Goal: Entertainment & Leisure: Consume media (video, audio)

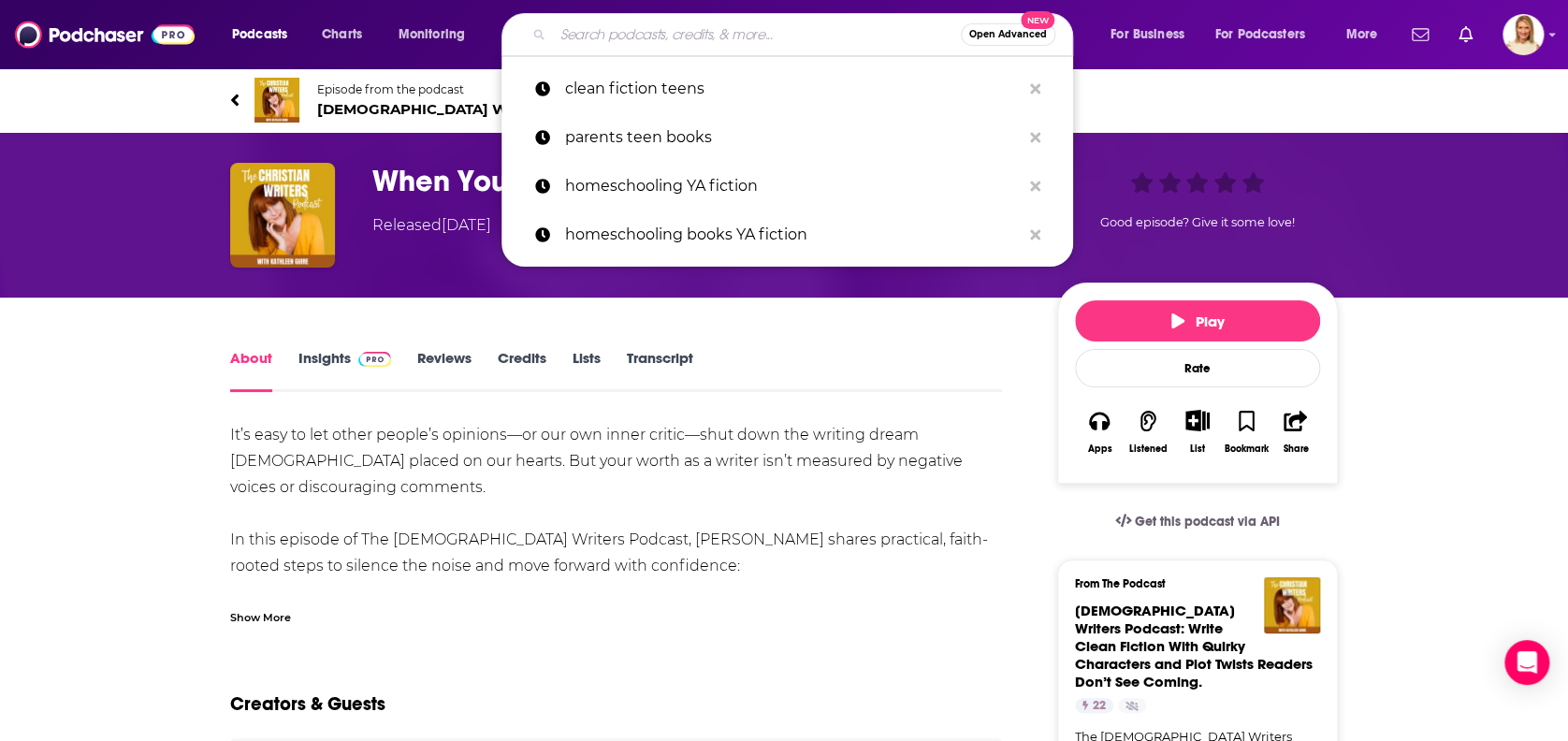
drag, startPoint x: 816, startPoint y: 31, endPoint x: 802, endPoint y: 31, distance: 14.0
click at [802, 31] on input "Search podcasts, credits, & more..." at bounding box center [757, 34] width 408 height 30
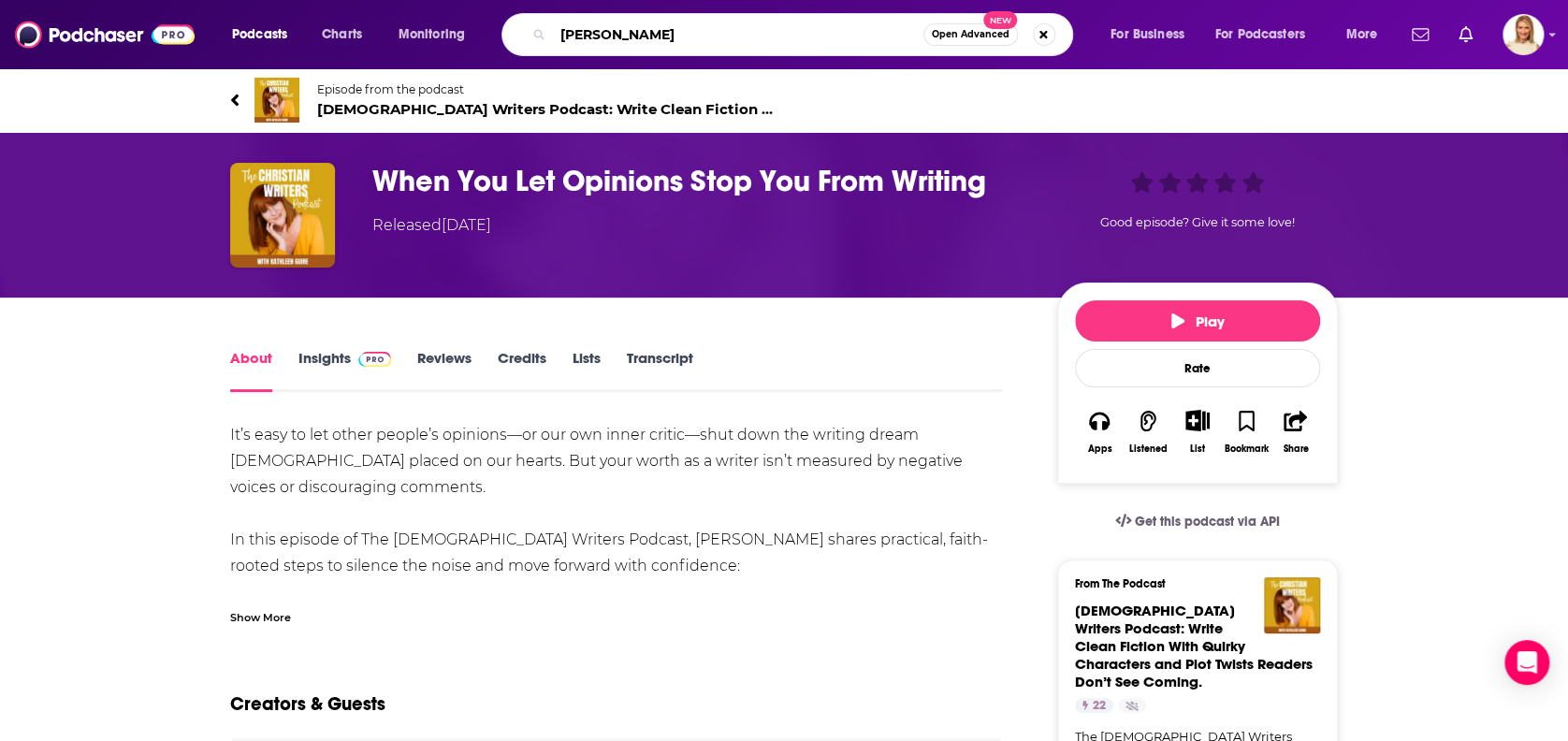
type input "[PERSON_NAME]"
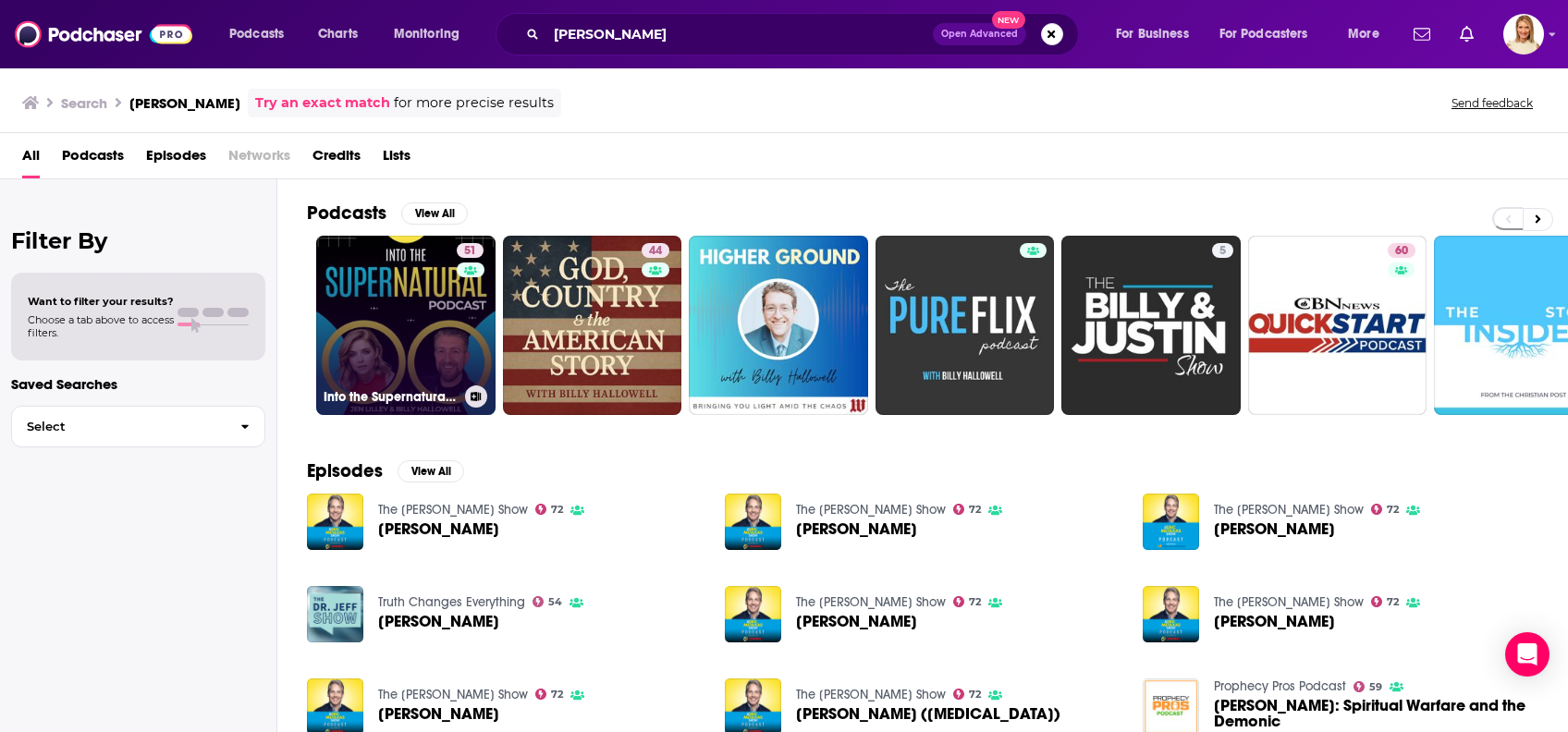
click at [424, 347] on link "51 Into the Supernatural With [PERSON_NAME] & [PERSON_NAME]" at bounding box center [405, 325] width 180 height 180
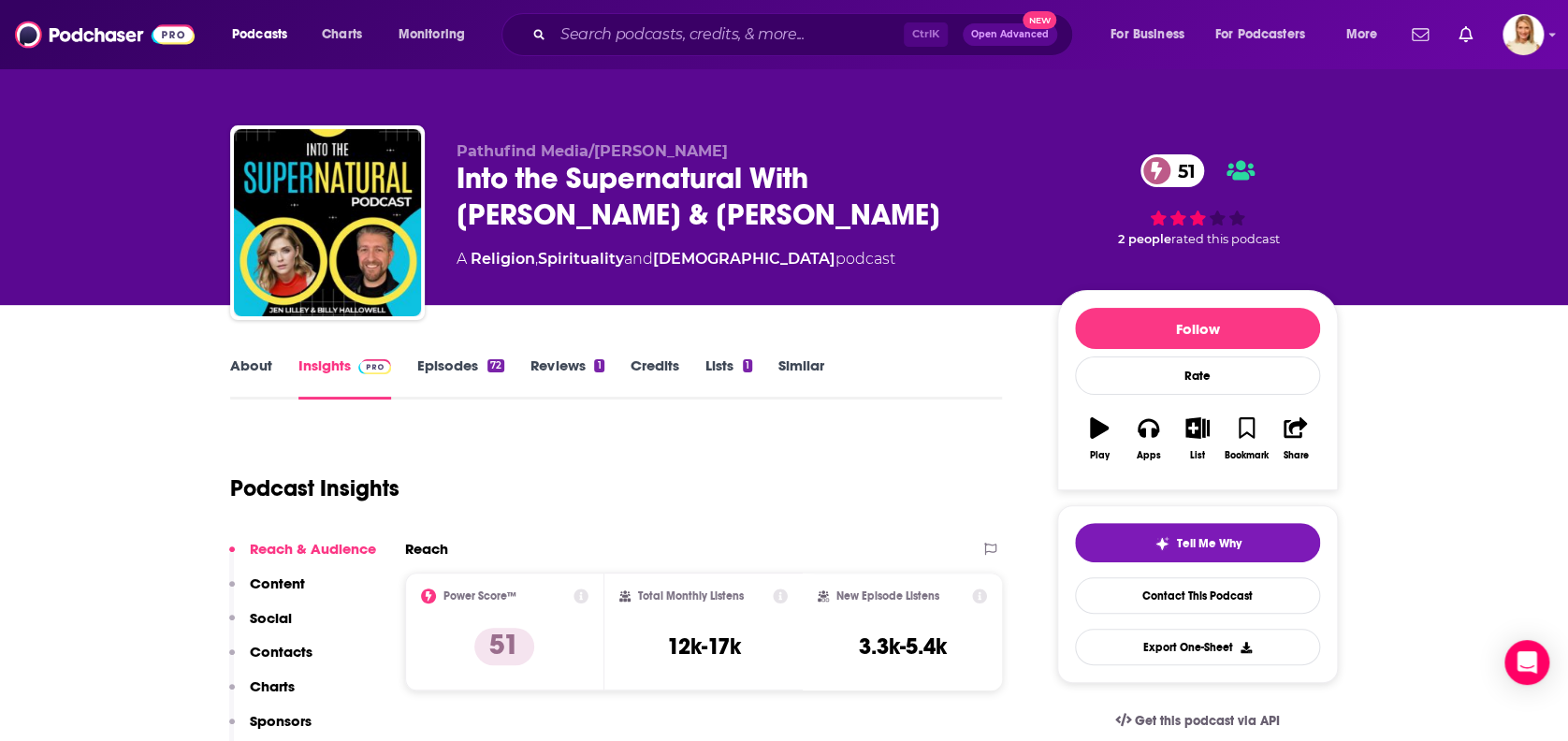
click at [261, 364] on link "About" at bounding box center [251, 378] width 42 height 43
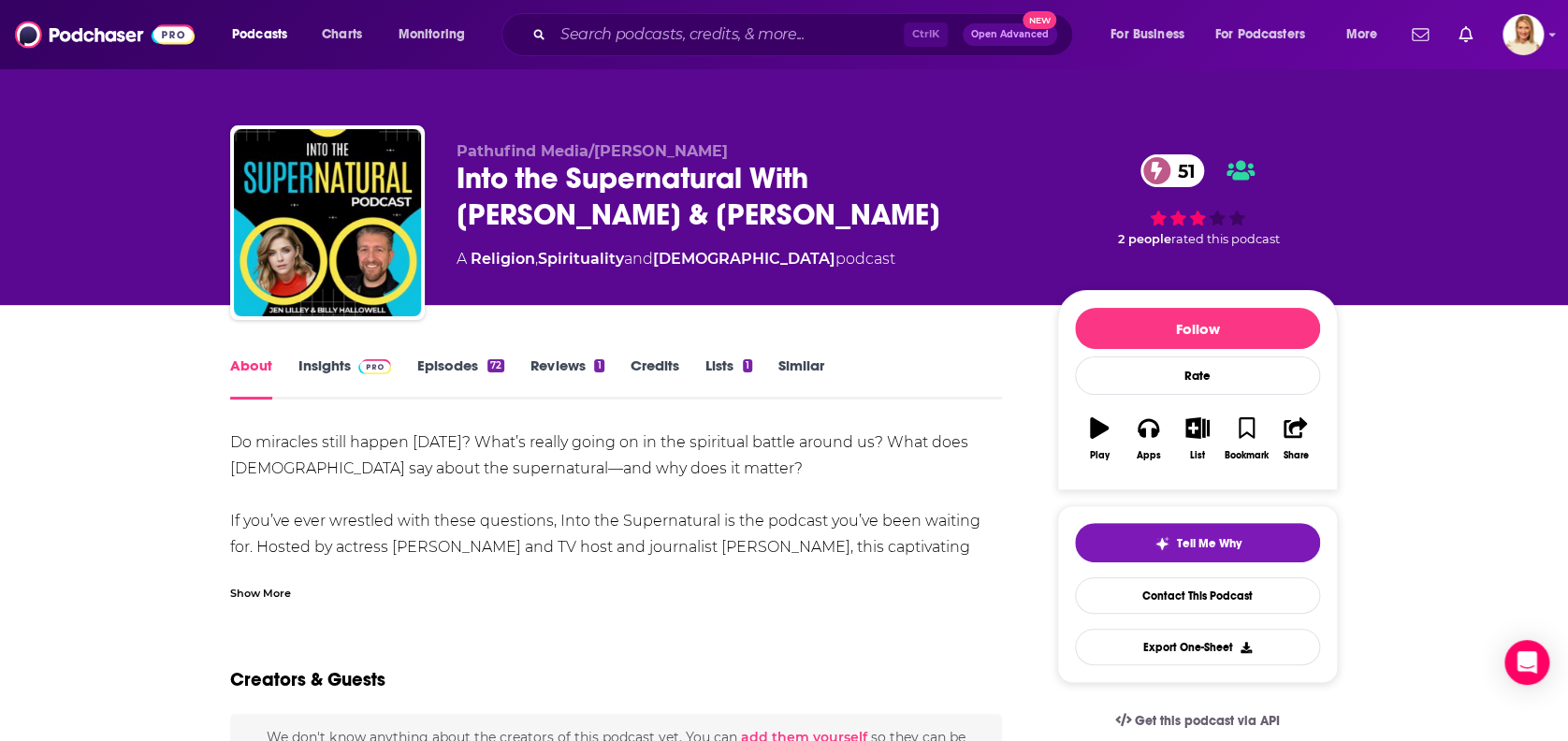
click at [257, 586] on div "Show More" at bounding box center [261, 591] width 61 height 18
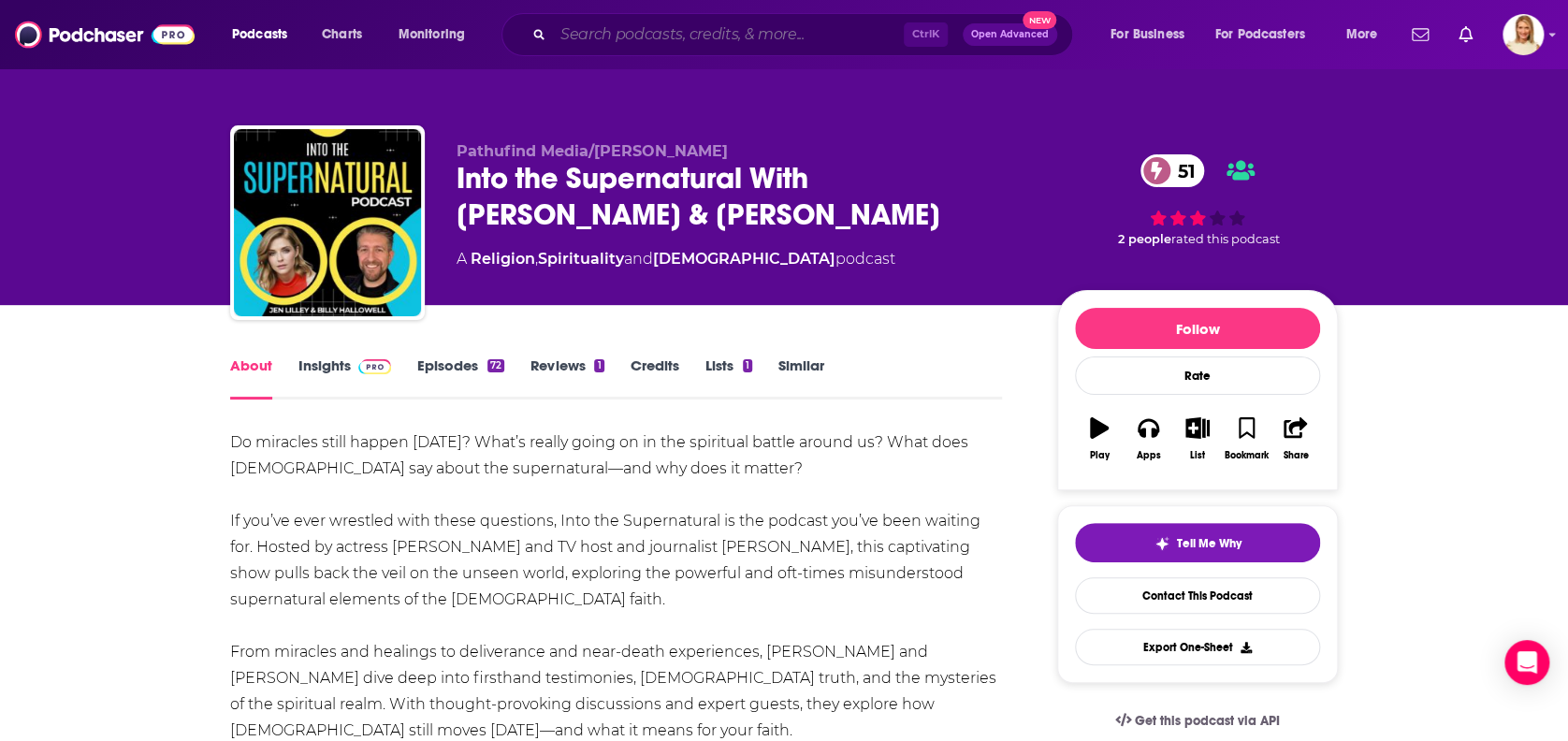
click at [792, 37] on input "Search podcasts, credits, & more..." at bounding box center [728, 34] width 351 height 30
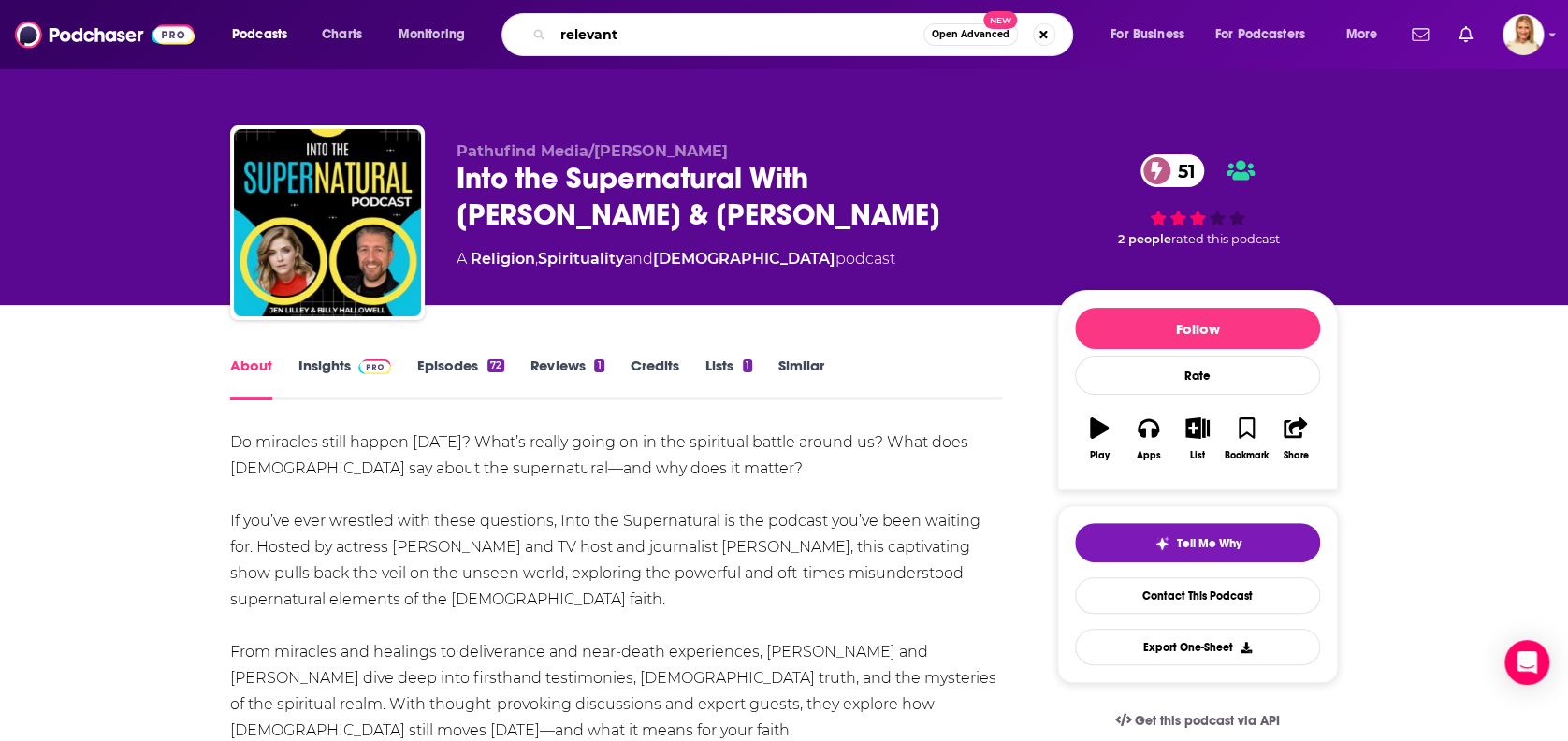
type input "relevant"
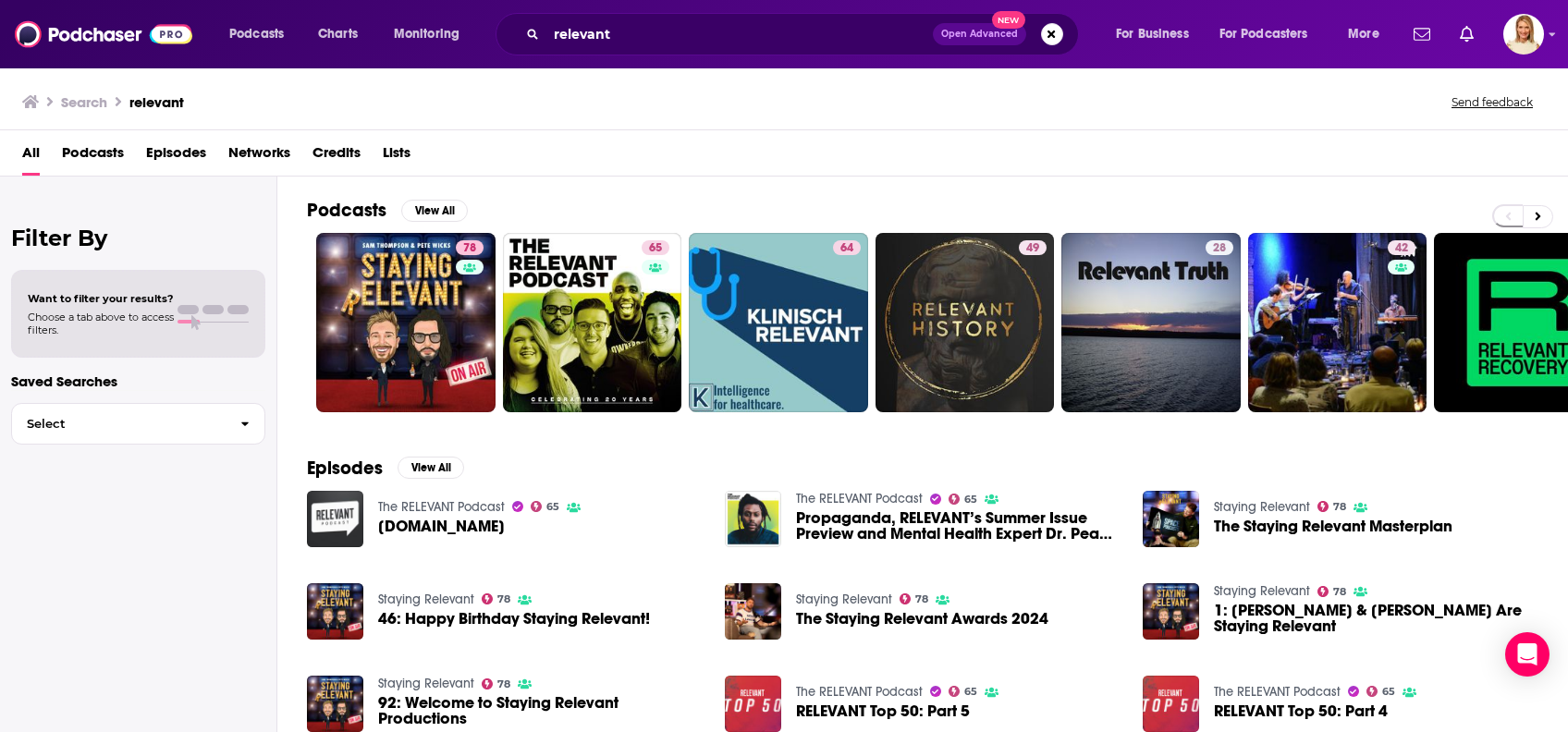
click at [109, 149] on span "Podcasts" at bounding box center [92, 156] width 61 height 37
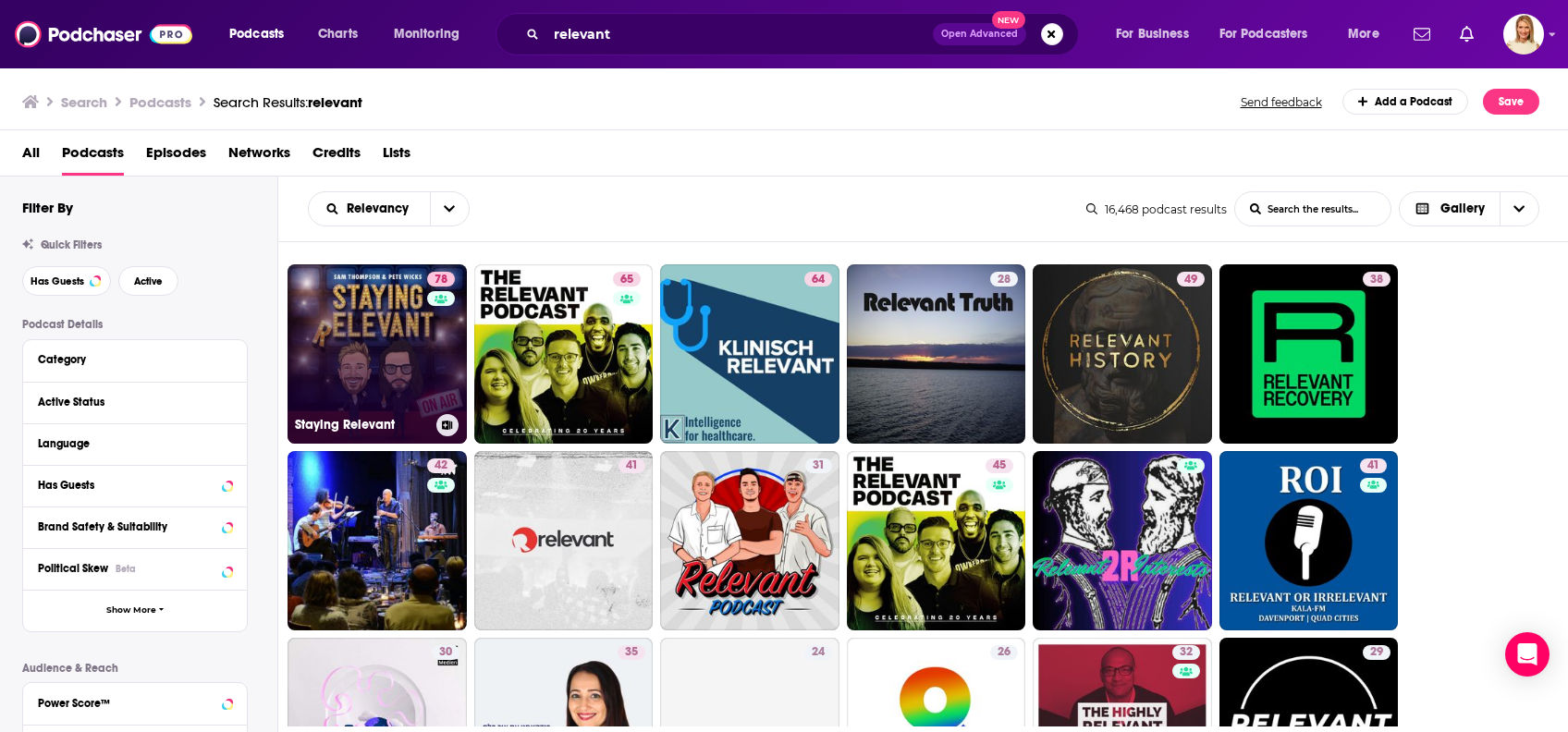
click at [411, 305] on link "78 Staying Relevant" at bounding box center [377, 354] width 180 height 180
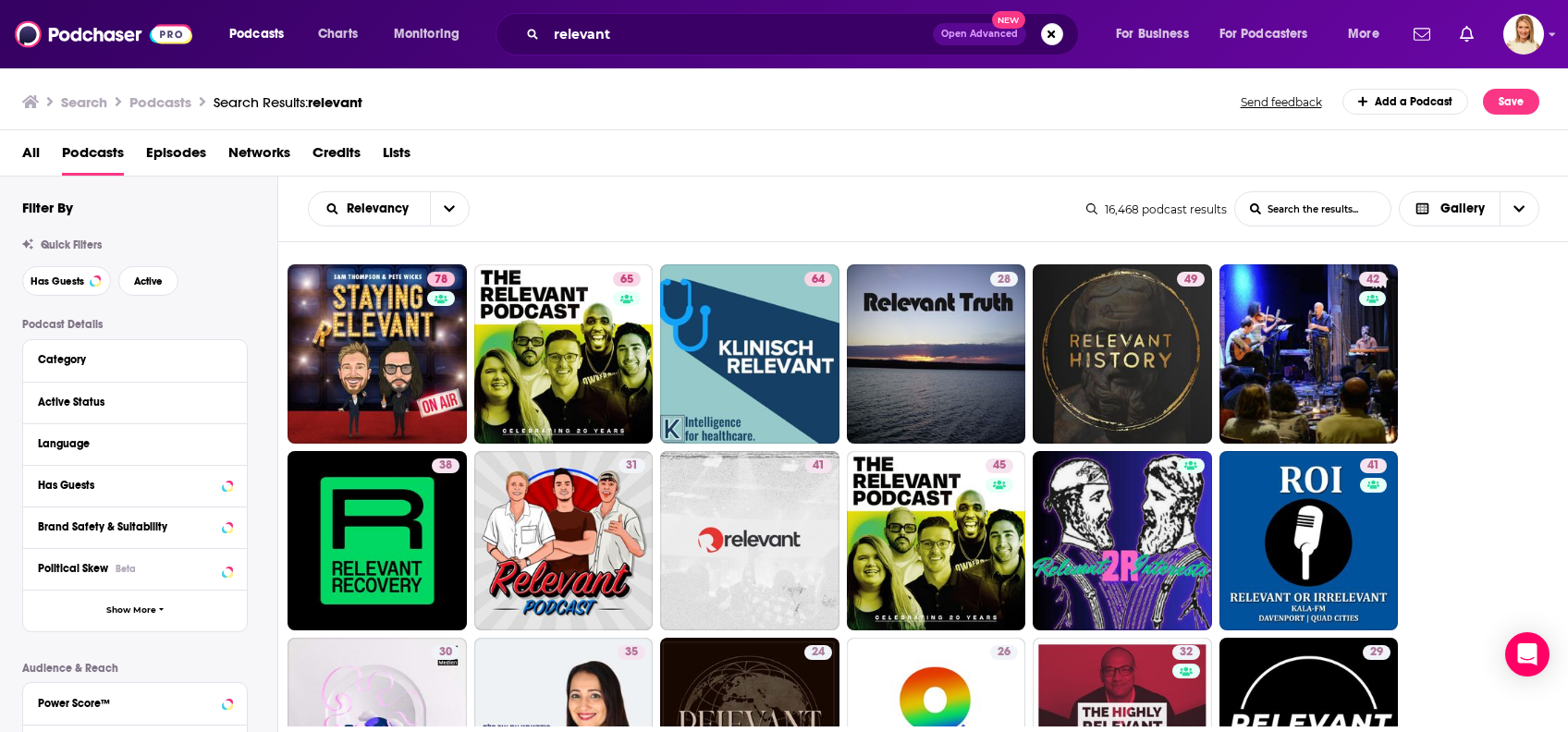
click at [598, 305] on link "65" at bounding box center [564, 354] width 180 height 180
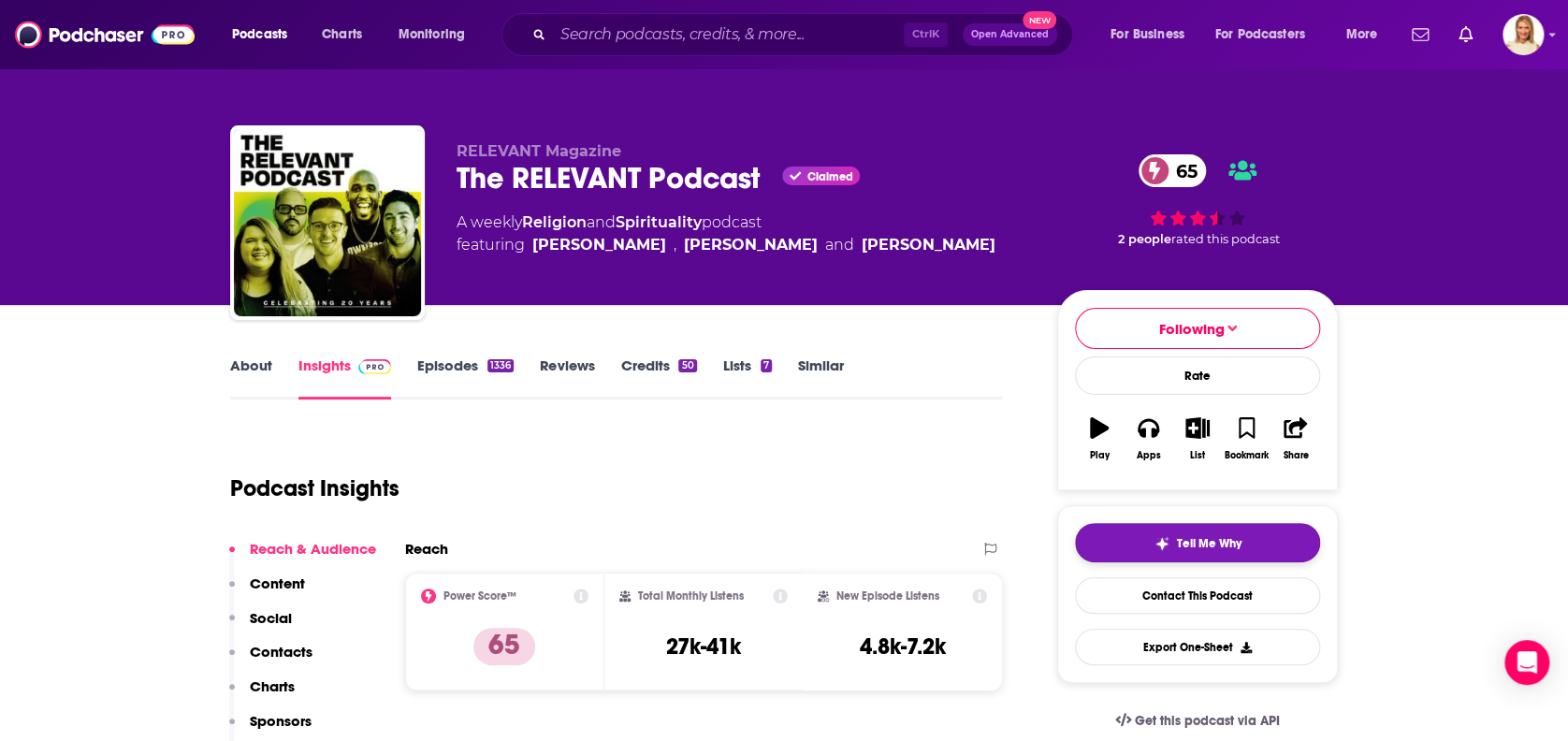
click at [1211, 537] on span "Tell Me Why" at bounding box center [1208, 543] width 64 height 15
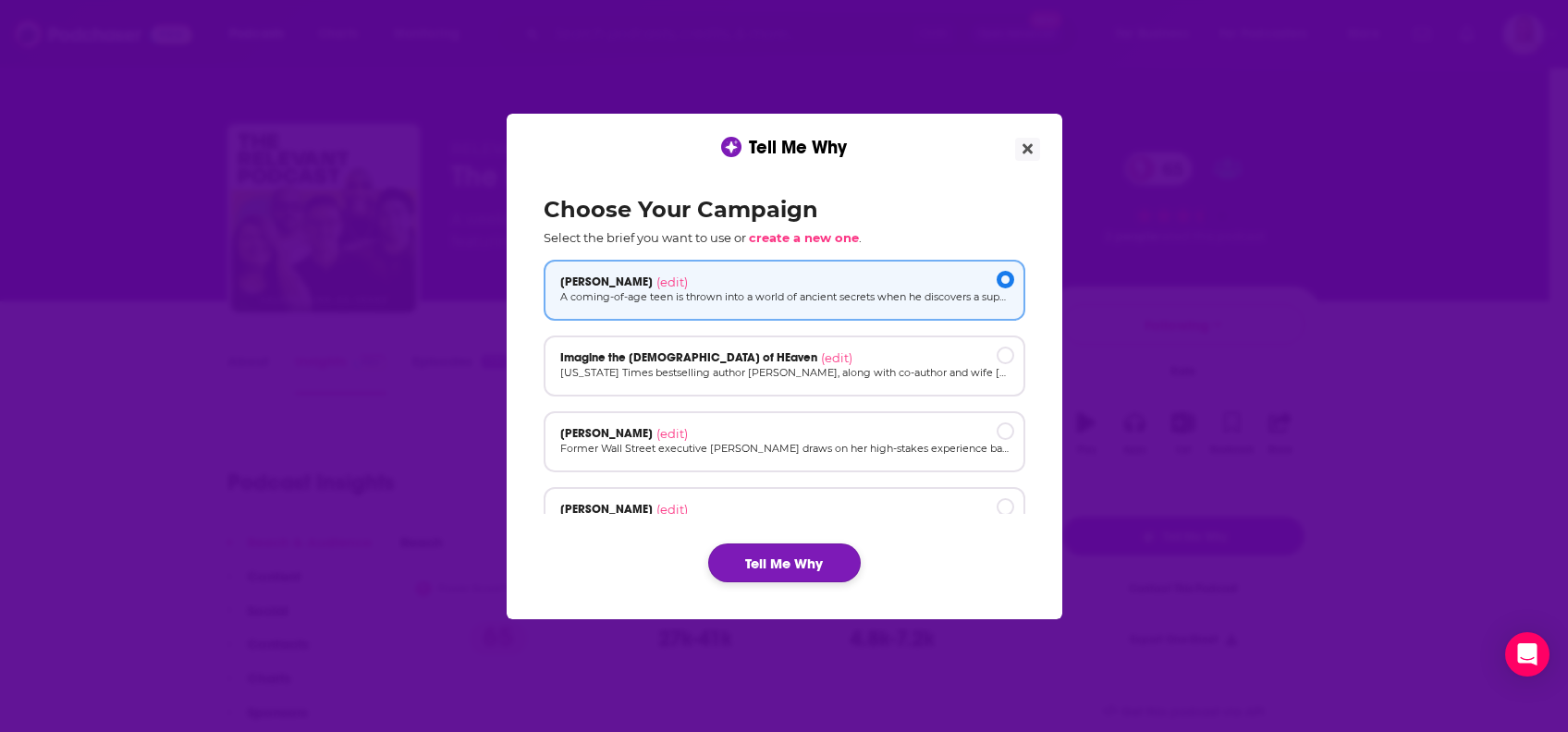
click at [811, 559] on button "Tell Me Why" at bounding box center [784, 563] width 153 height 38
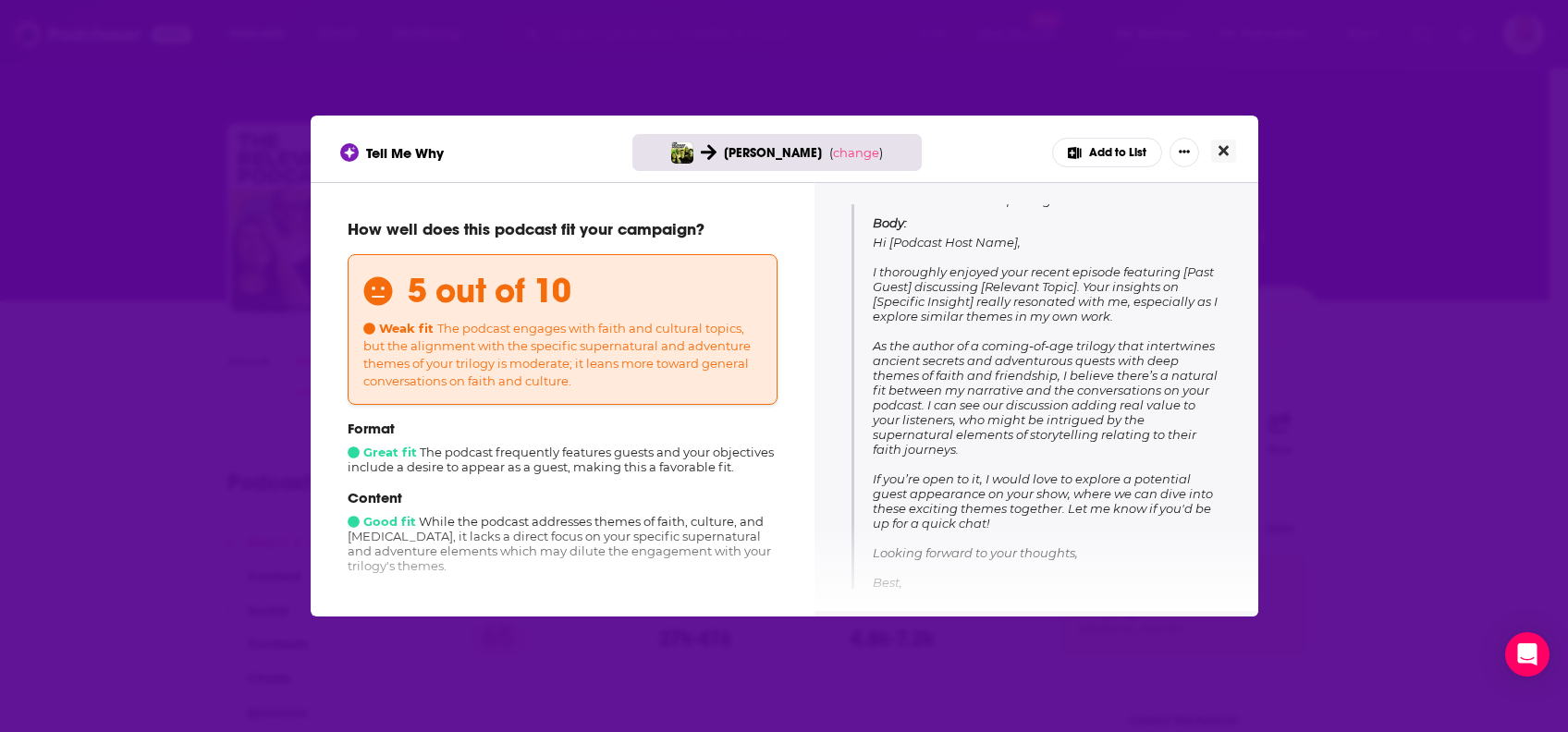
click at [1228, 143] on icon "Close" at bounding box center [1223, 150] width 11 height 14
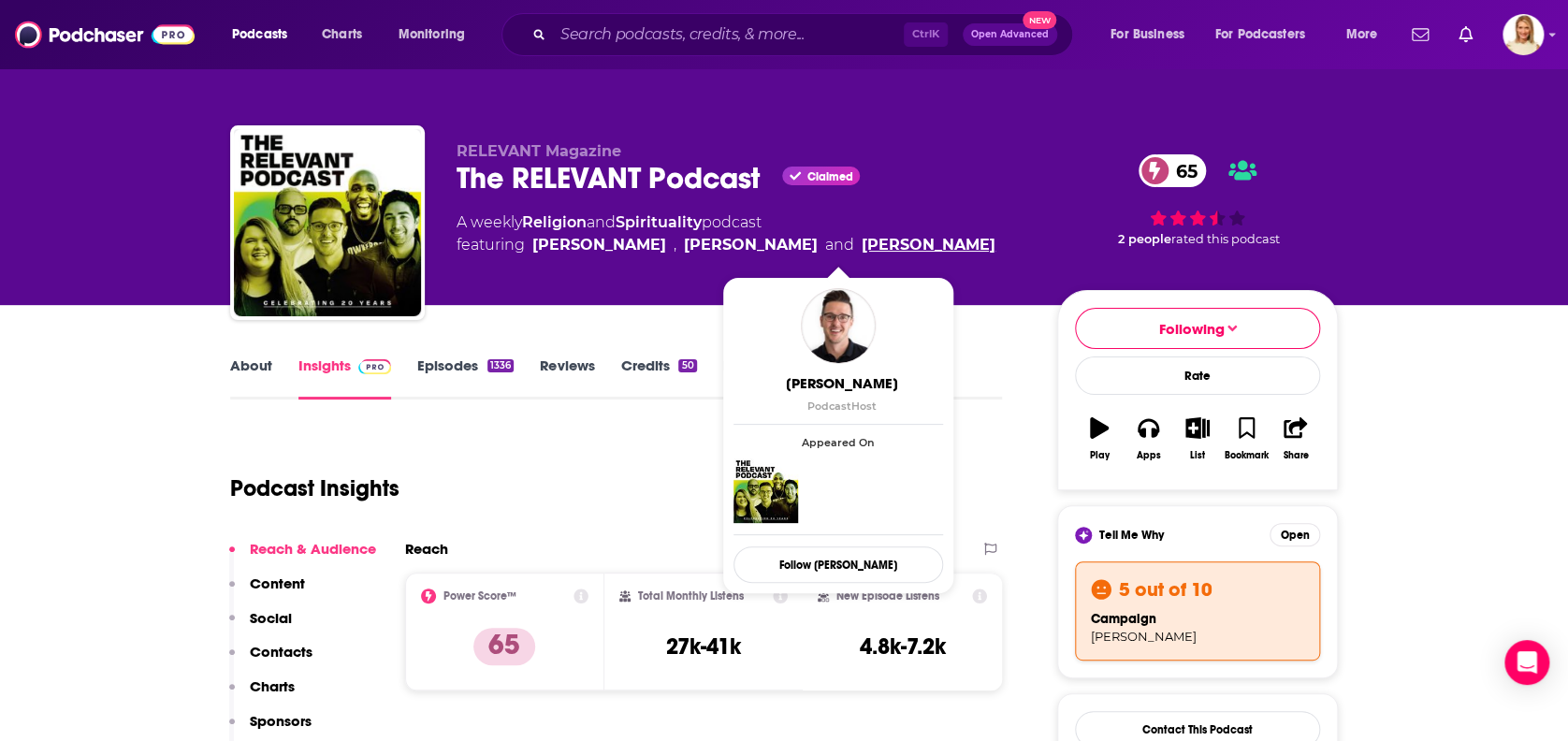
click at [861, 239] on link "[PERSON_NAME]" at bounding box center [928, 245] width 134 height 22
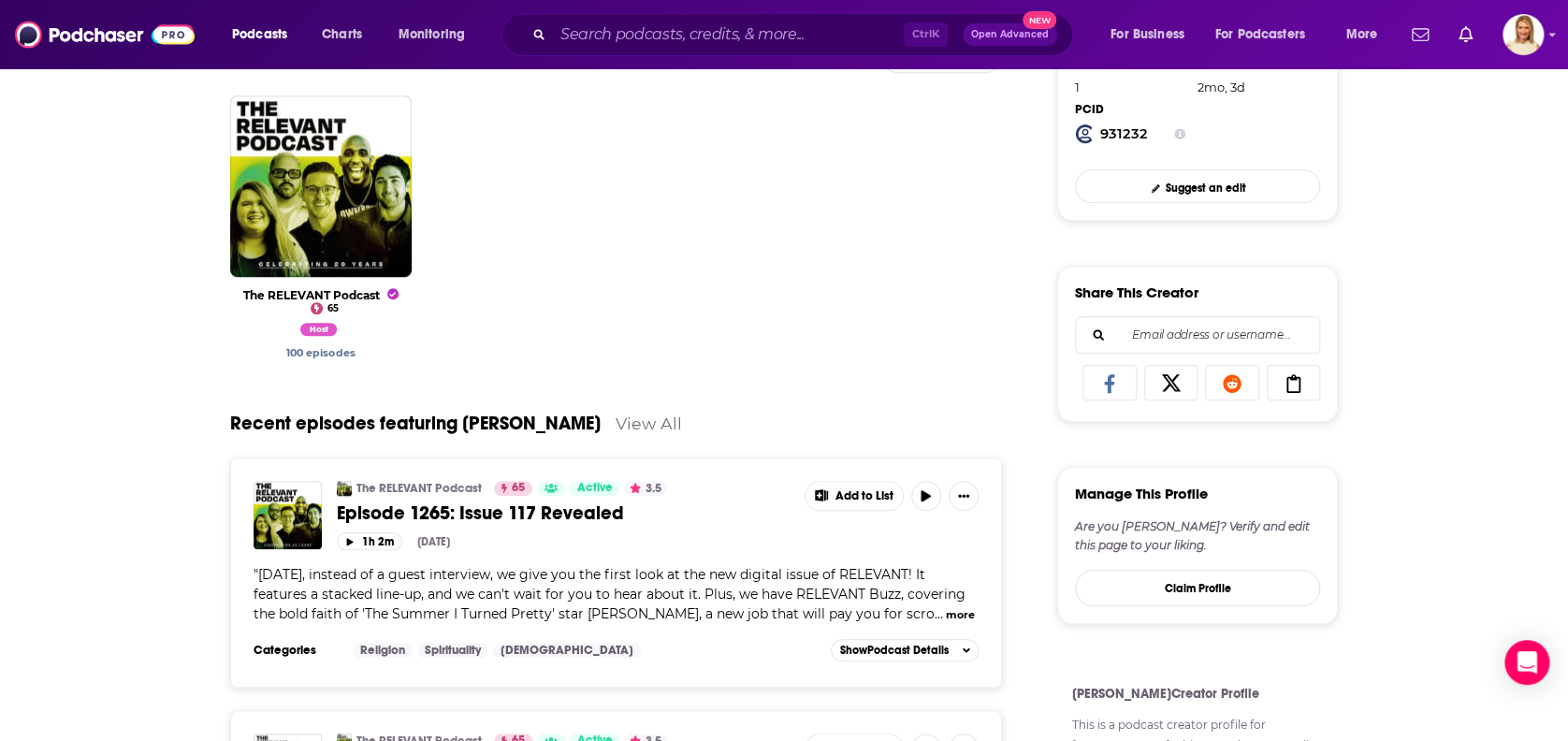
scroll to position [623, 0]
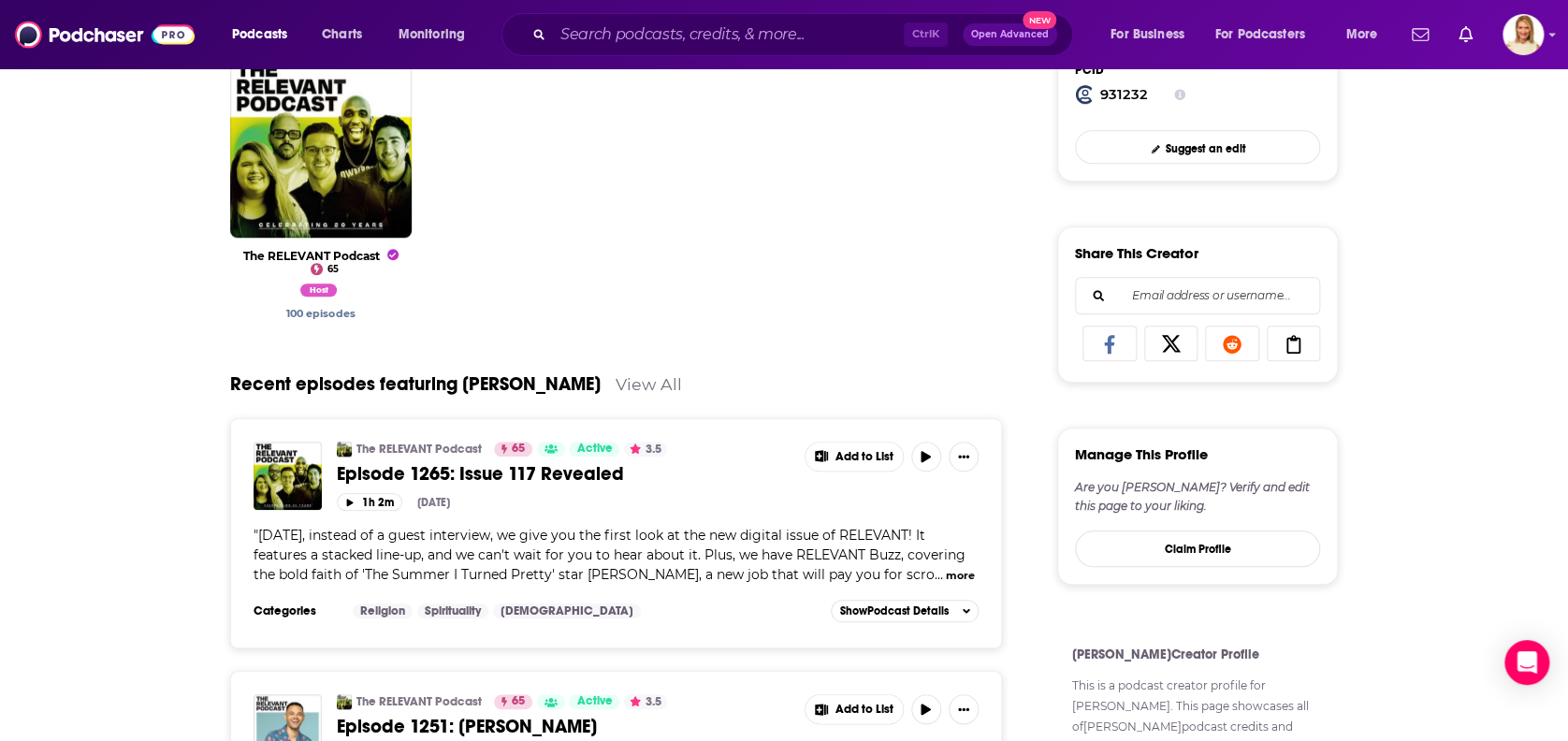
click at [946, 573] on button "more" at bounding box center [960, 576] width 29 height 16
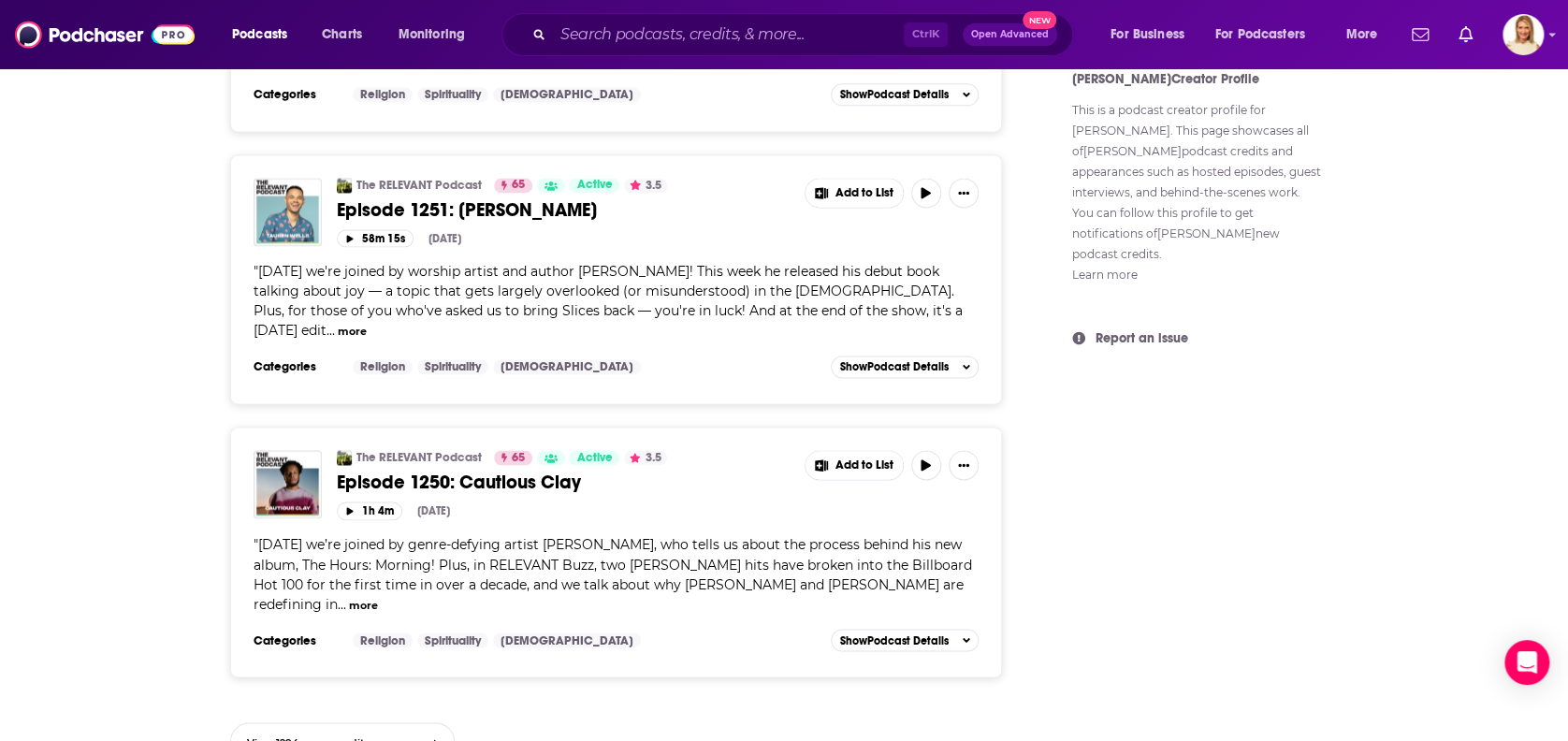
scroll to position [1213, 0]
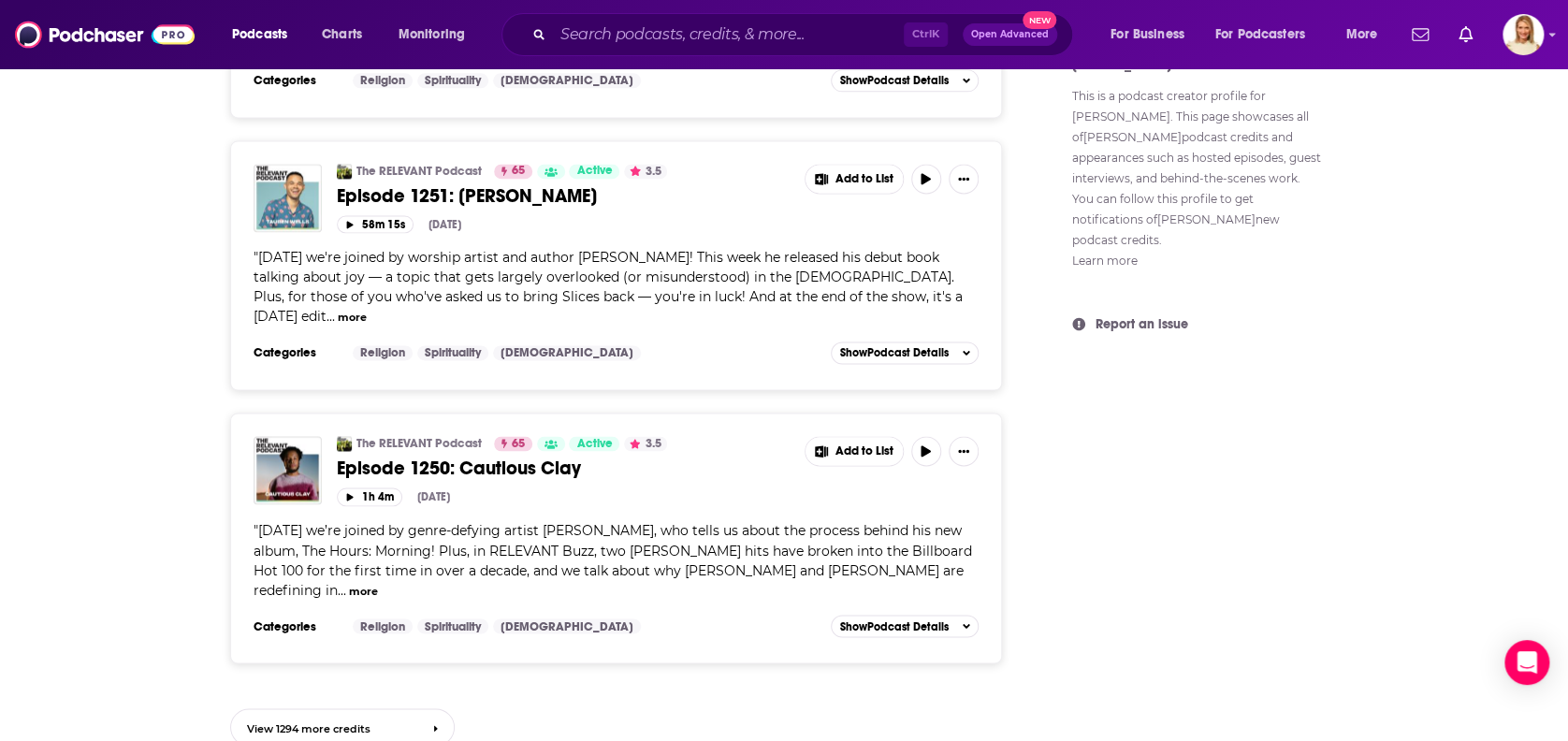
click at [349, 582] on button "more" at bounding box center [364, 590] width 29 height 16
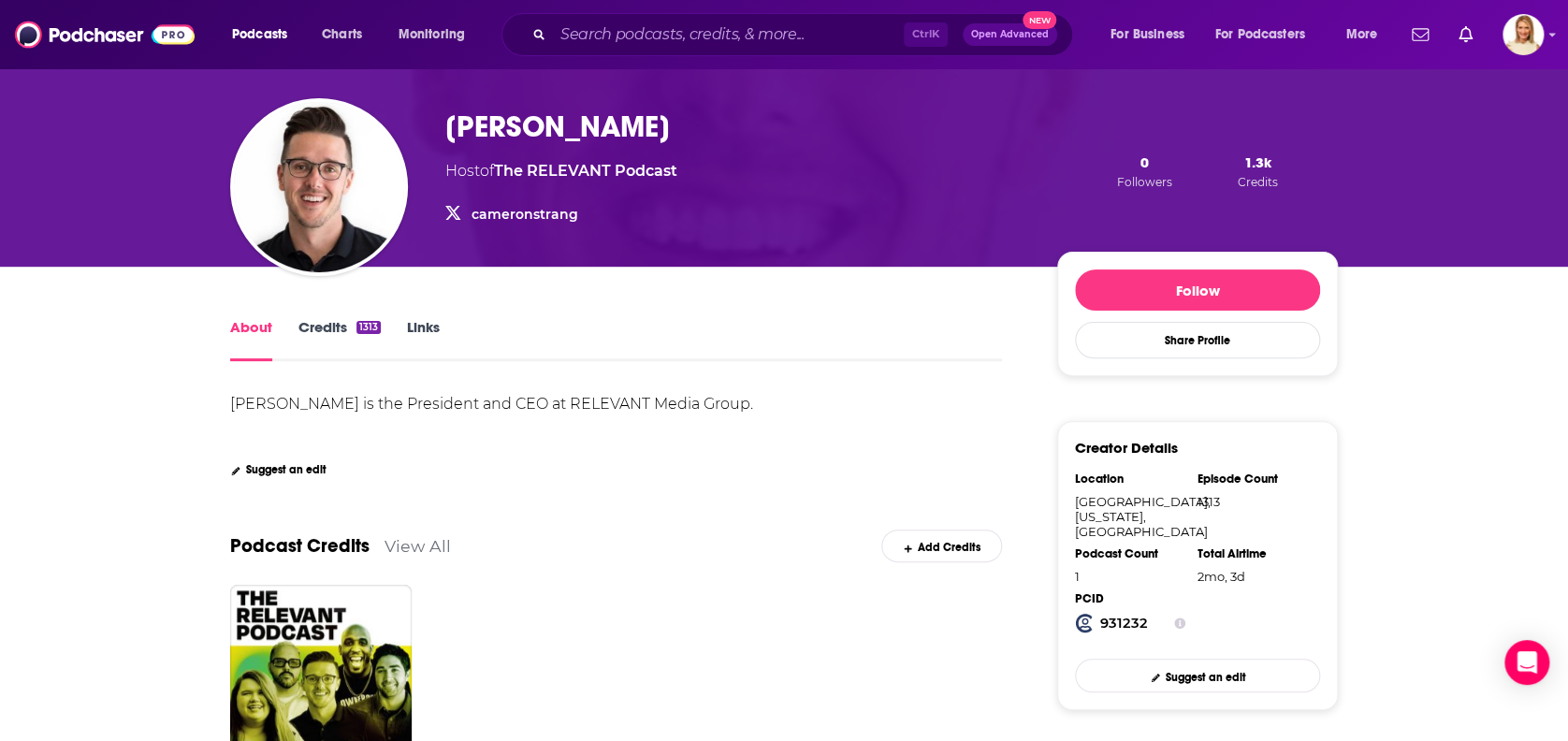
scroll to position [62, 0]
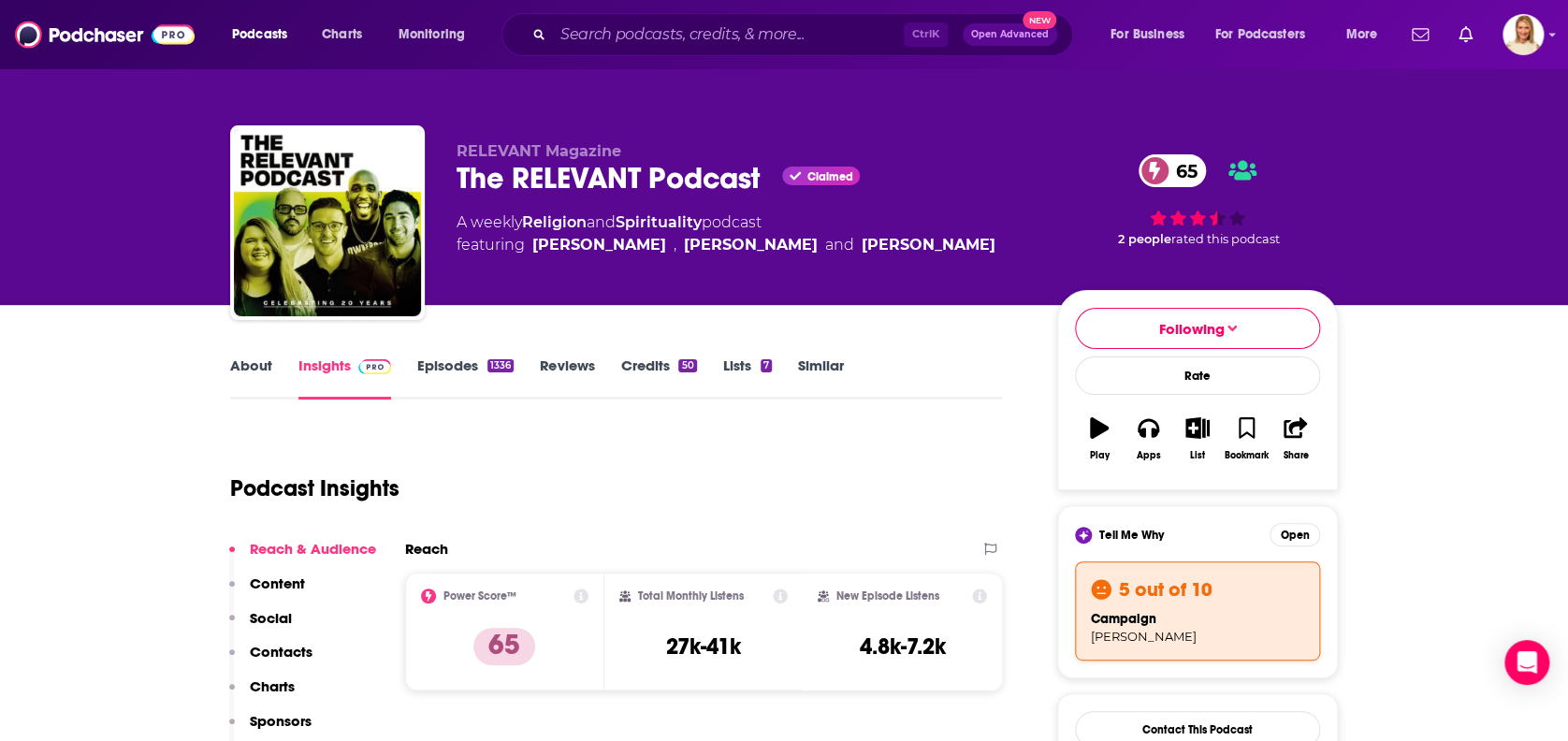
click at [472, 361] on link "Episodes 1336" at bounding box center [465, 378] width 96 height 43
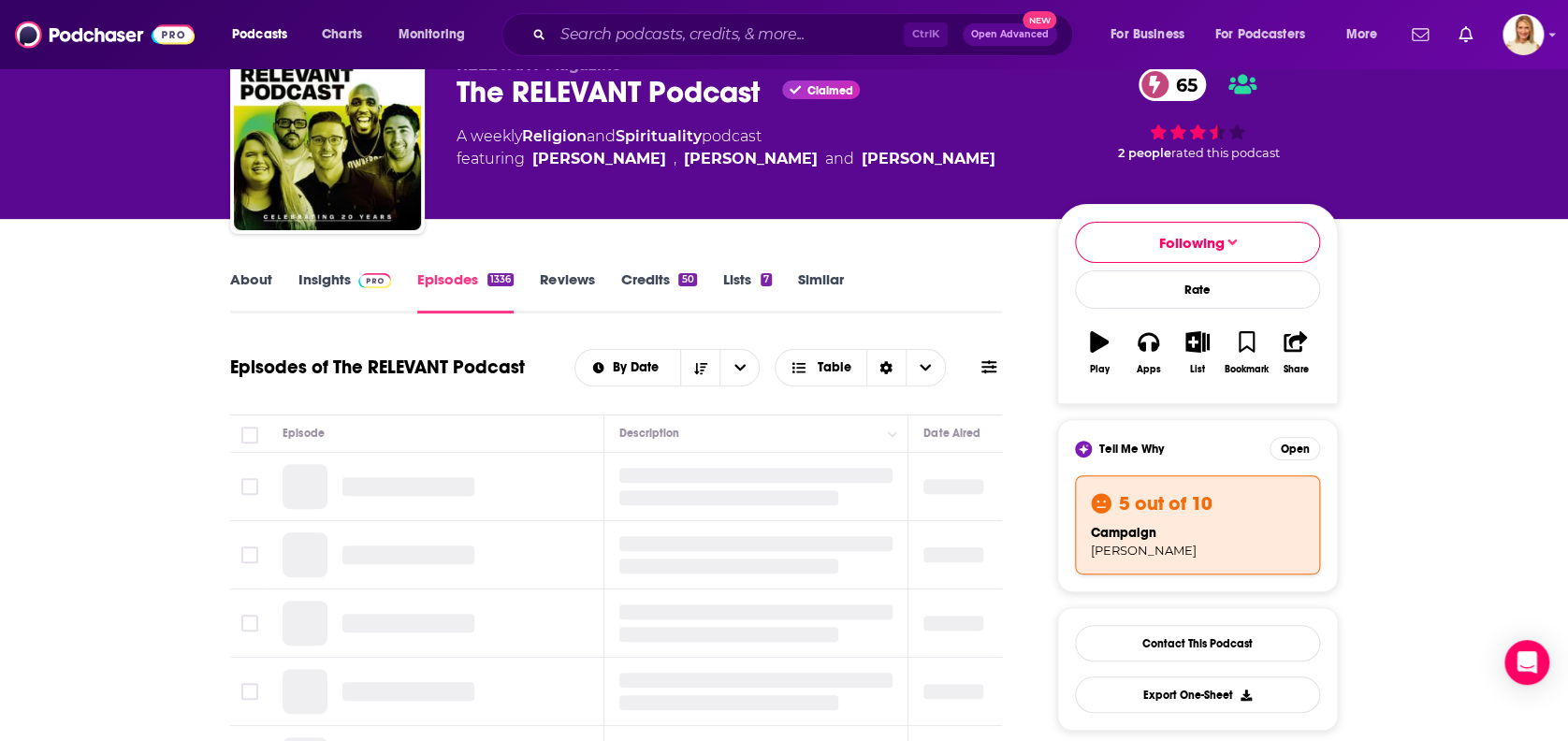
scroll to position [249, 0]
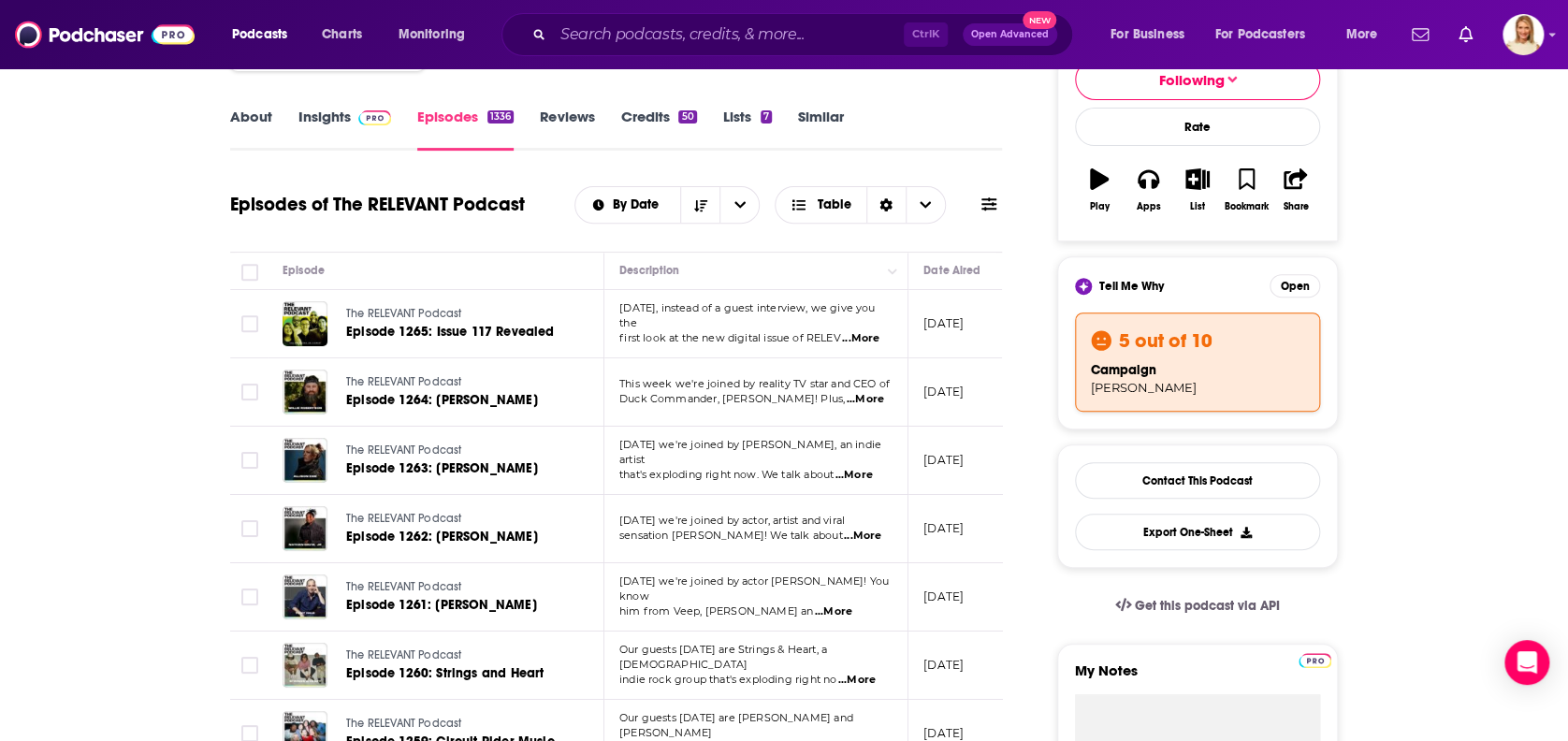
click at [864, 673] on span "...More" at bounding box center [856, 680] width 37 height 15
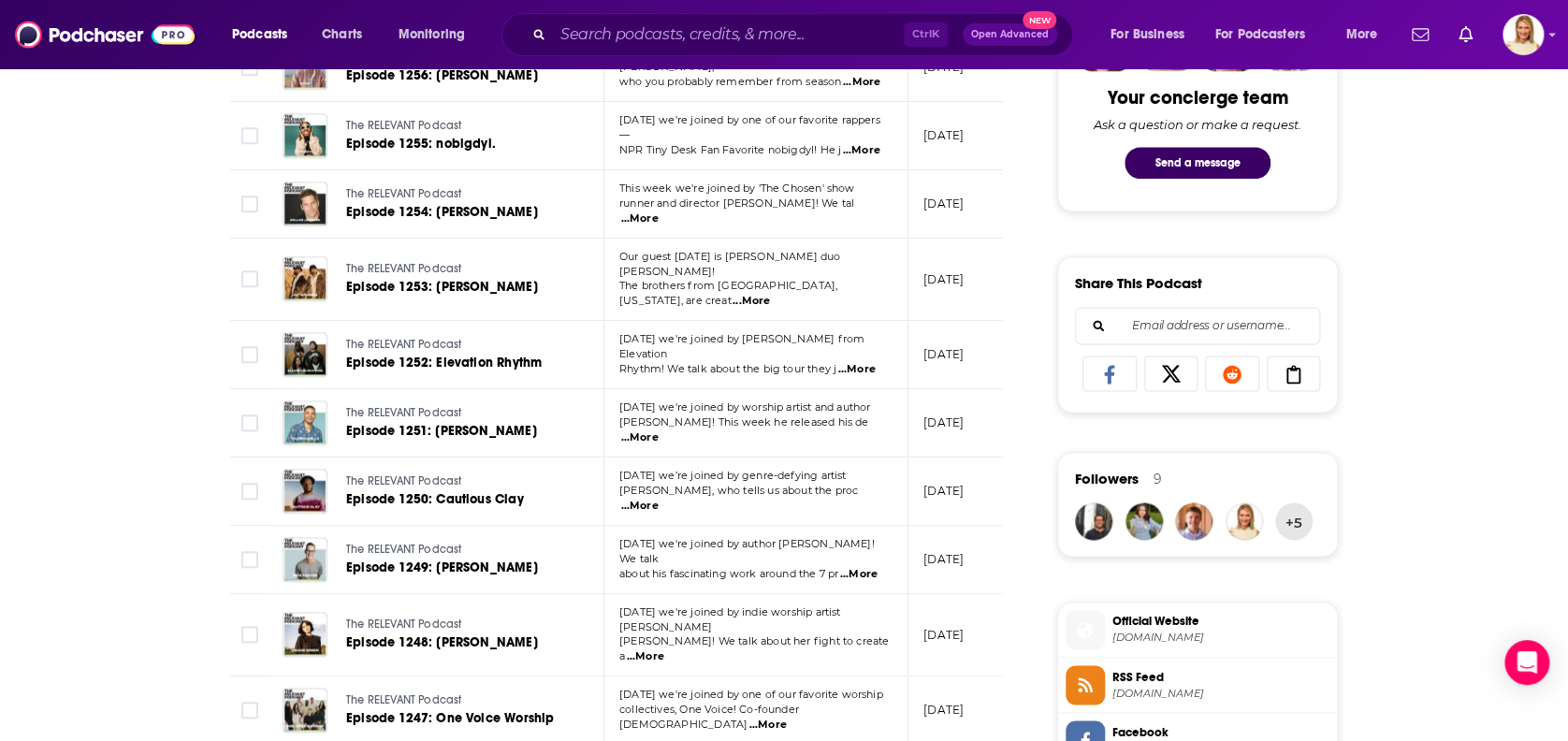
scroll to position [1123, 0]
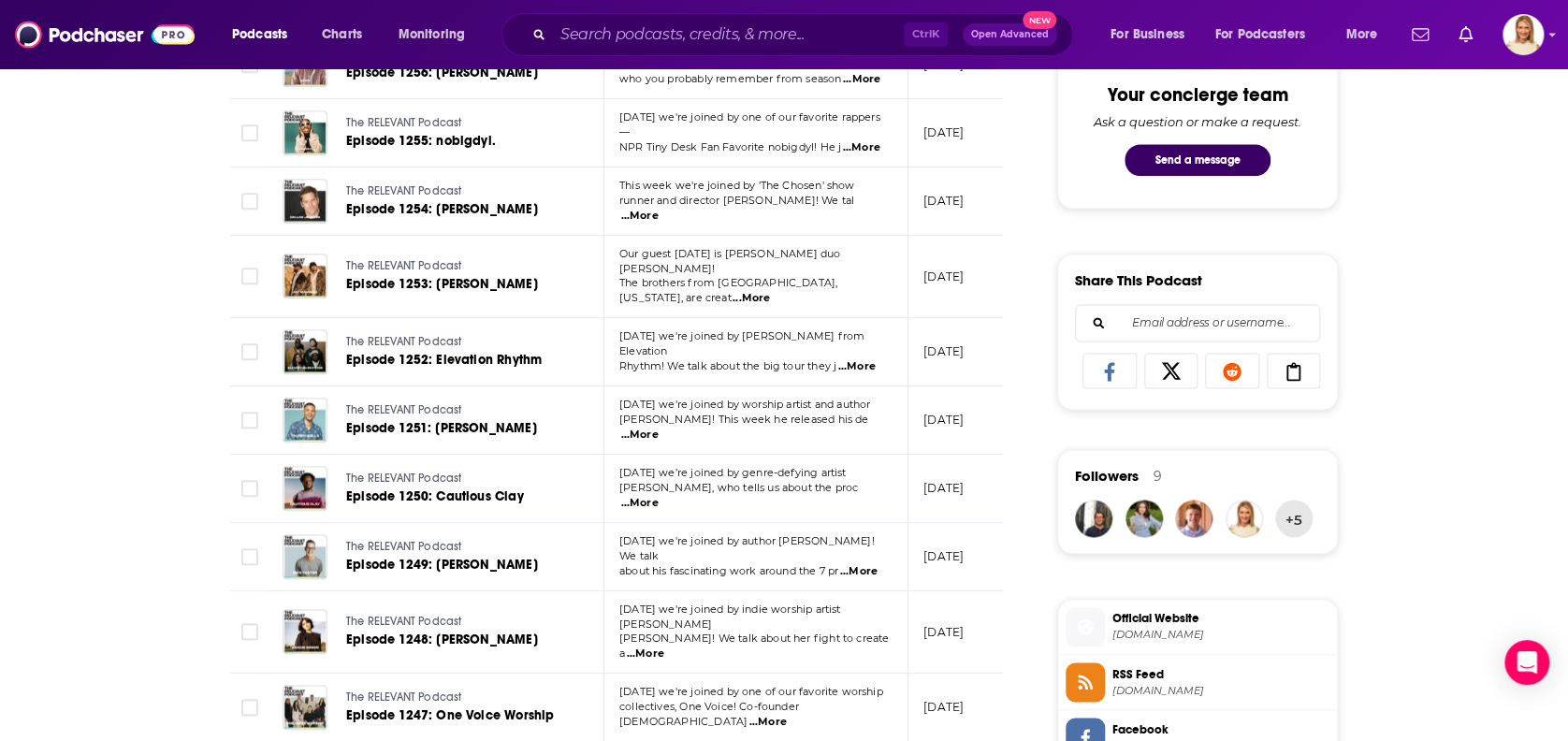
click at [868, 564] on span "...More" at bounding box center [858, 571] width 37 height 15
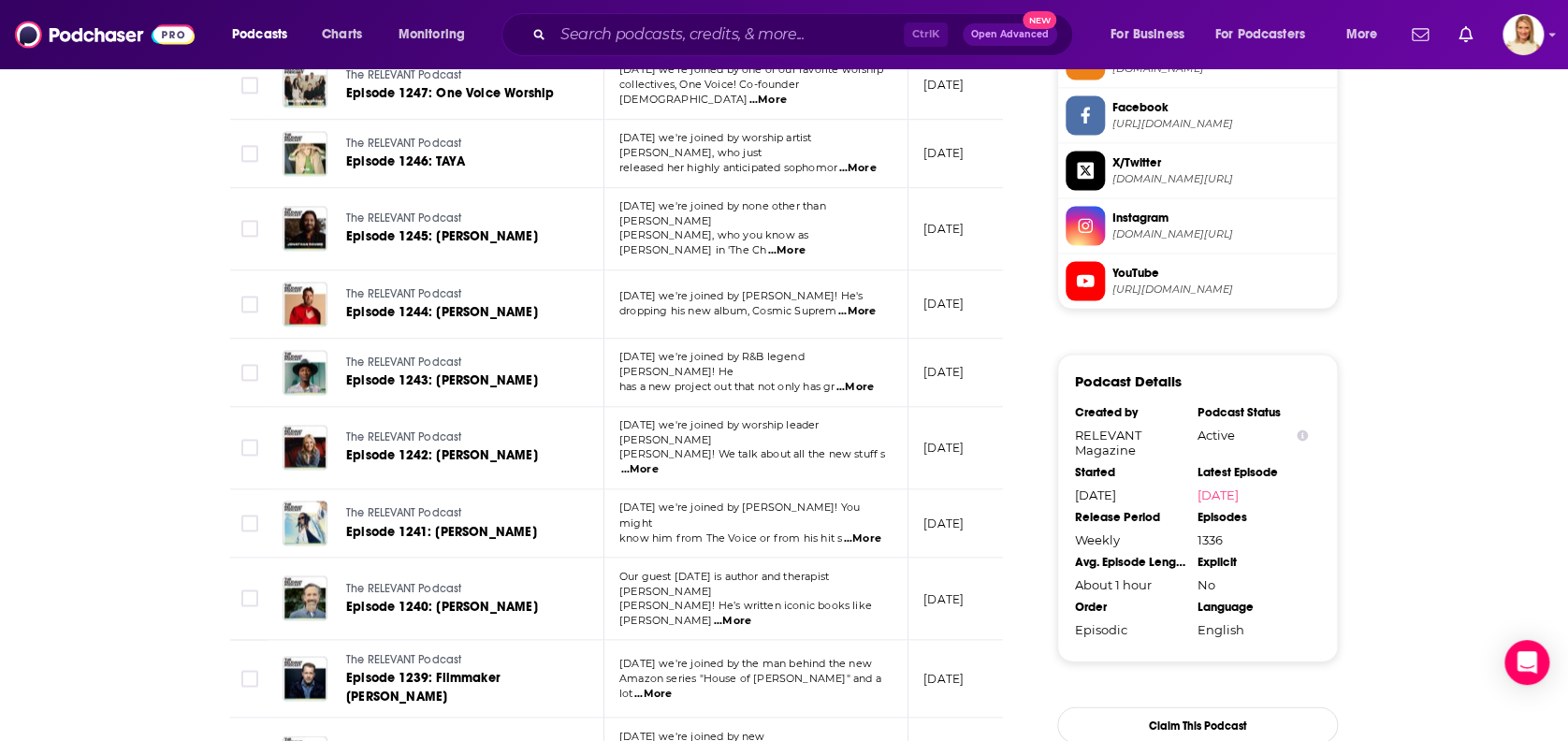
scroll to position [1746, 0]
click at [751, 612] on span "...More" at bounding box center [732, 618] width 37 height 15
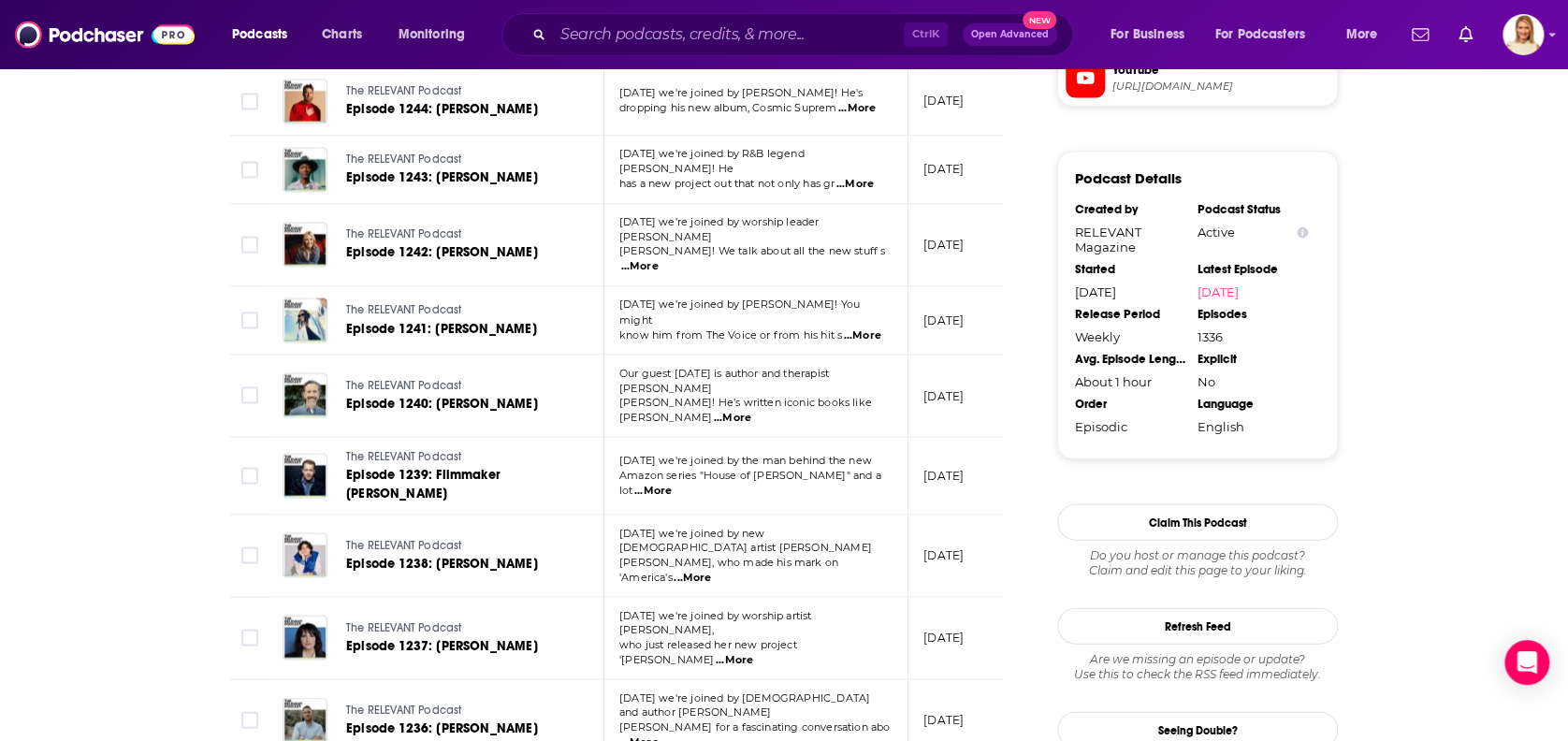
scroll to position [1995, 0]
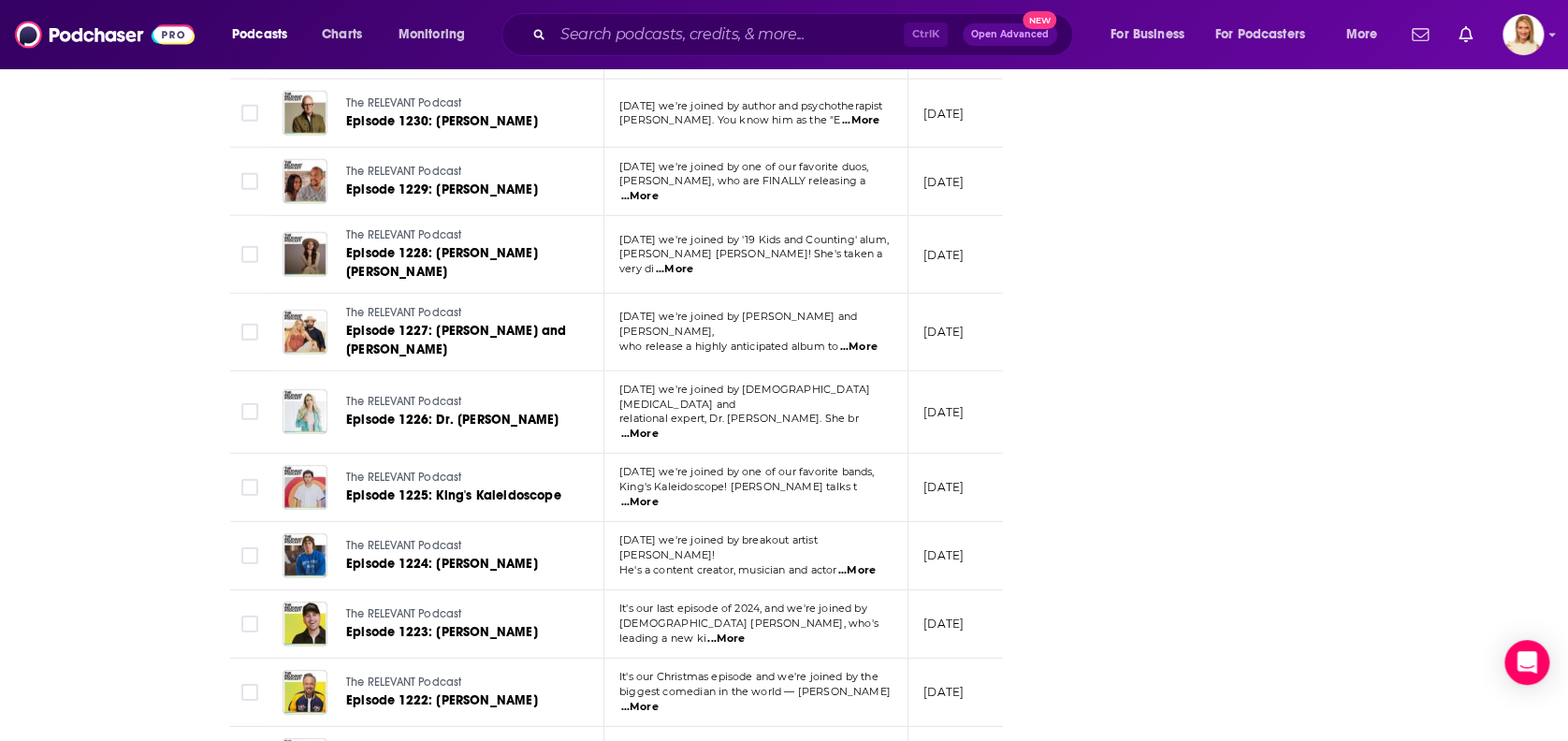
scroll to position [3119, 0]
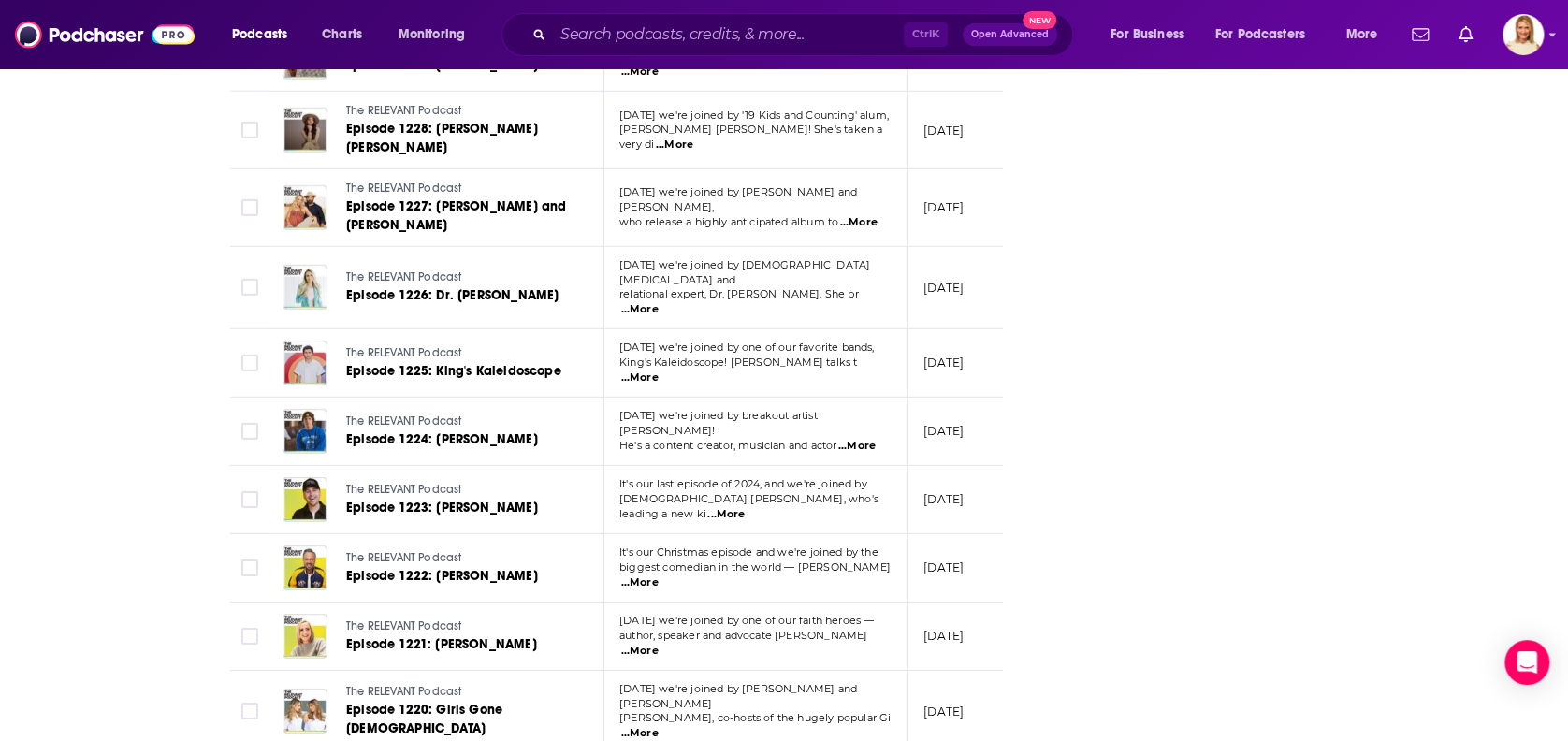
click at [658, 644] on span "...More" at bounding box center [640, 651] width 37 height 15
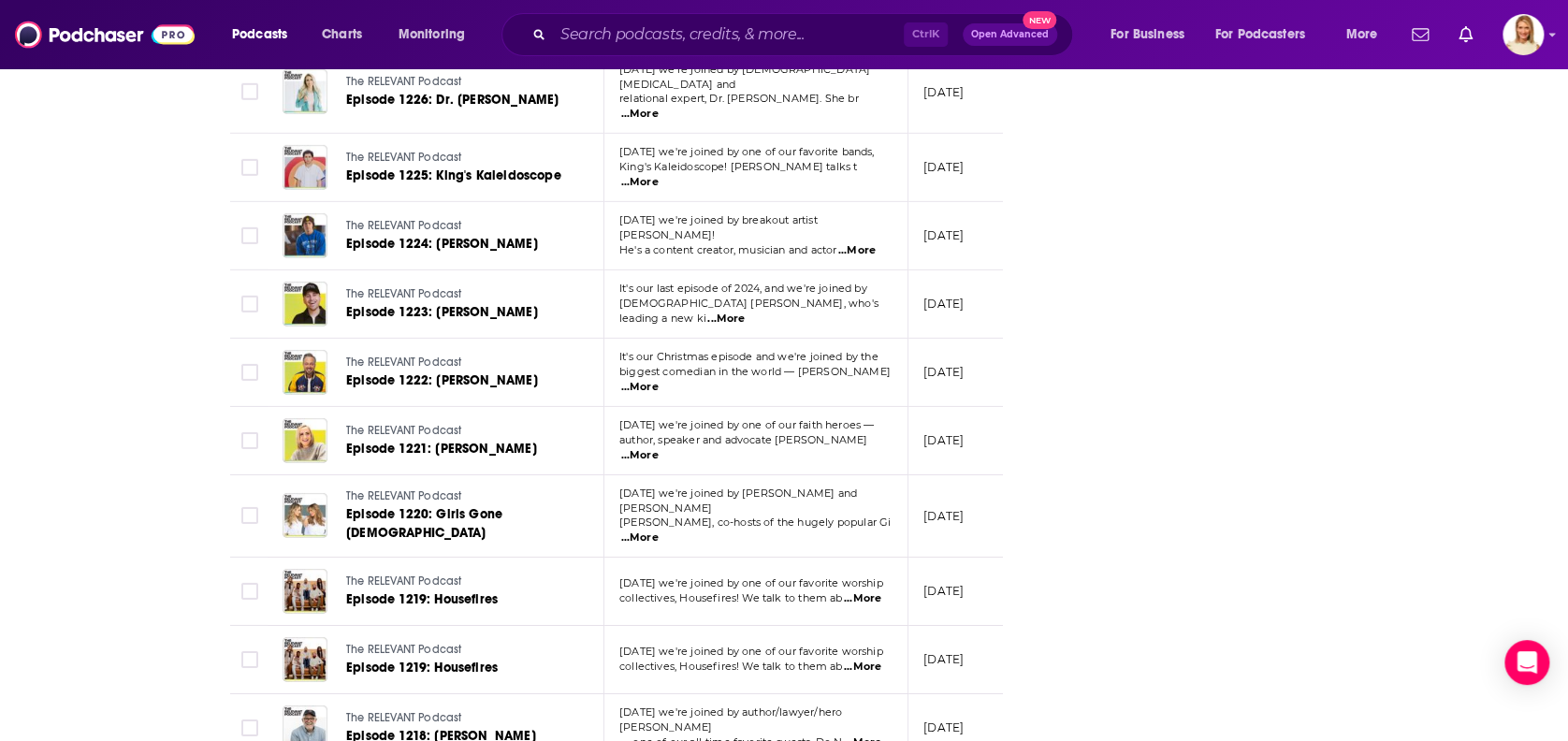
scroll to position [3369, 0]
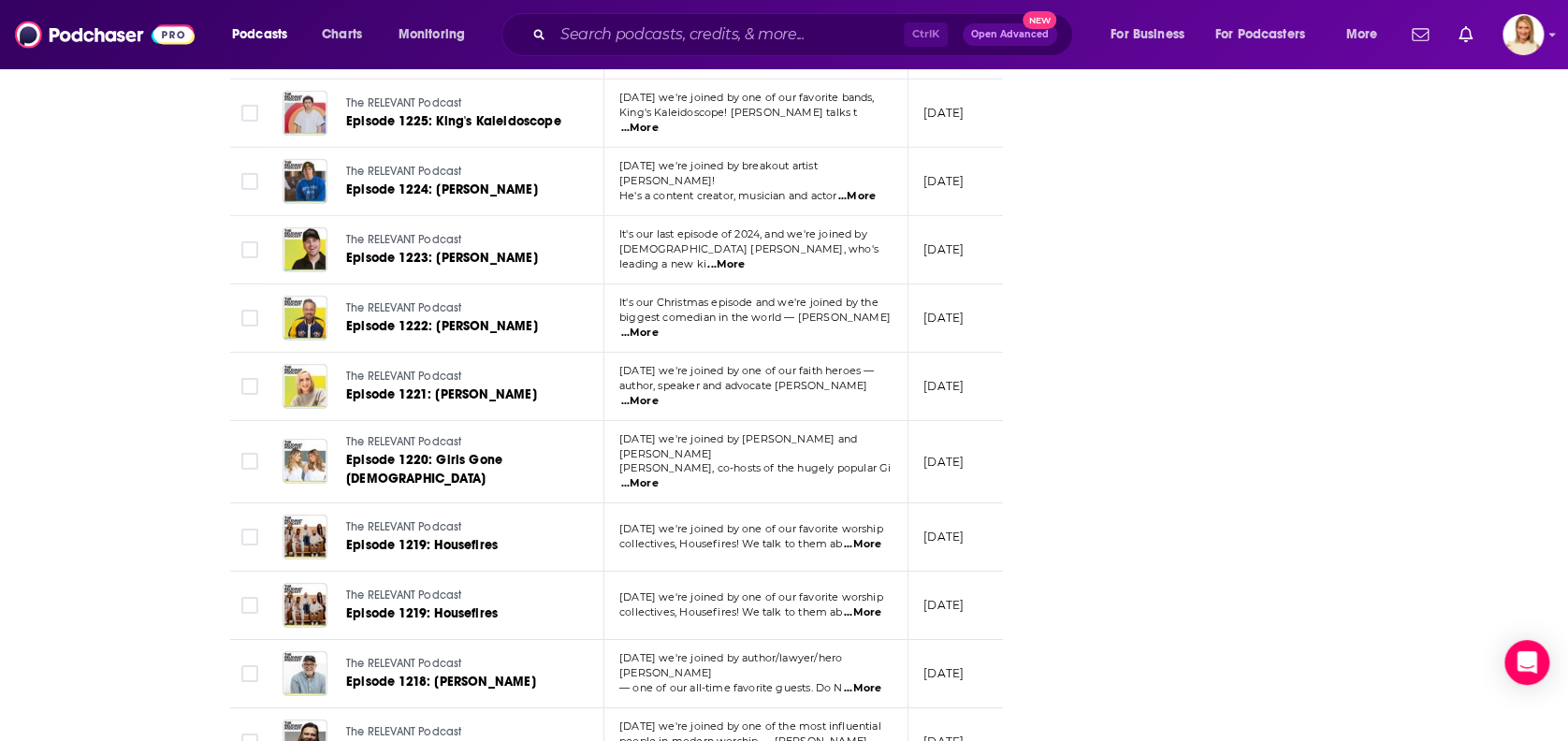
click at [863, 681] on span "...More" at bounding box center [862, 688] width 37 height 15
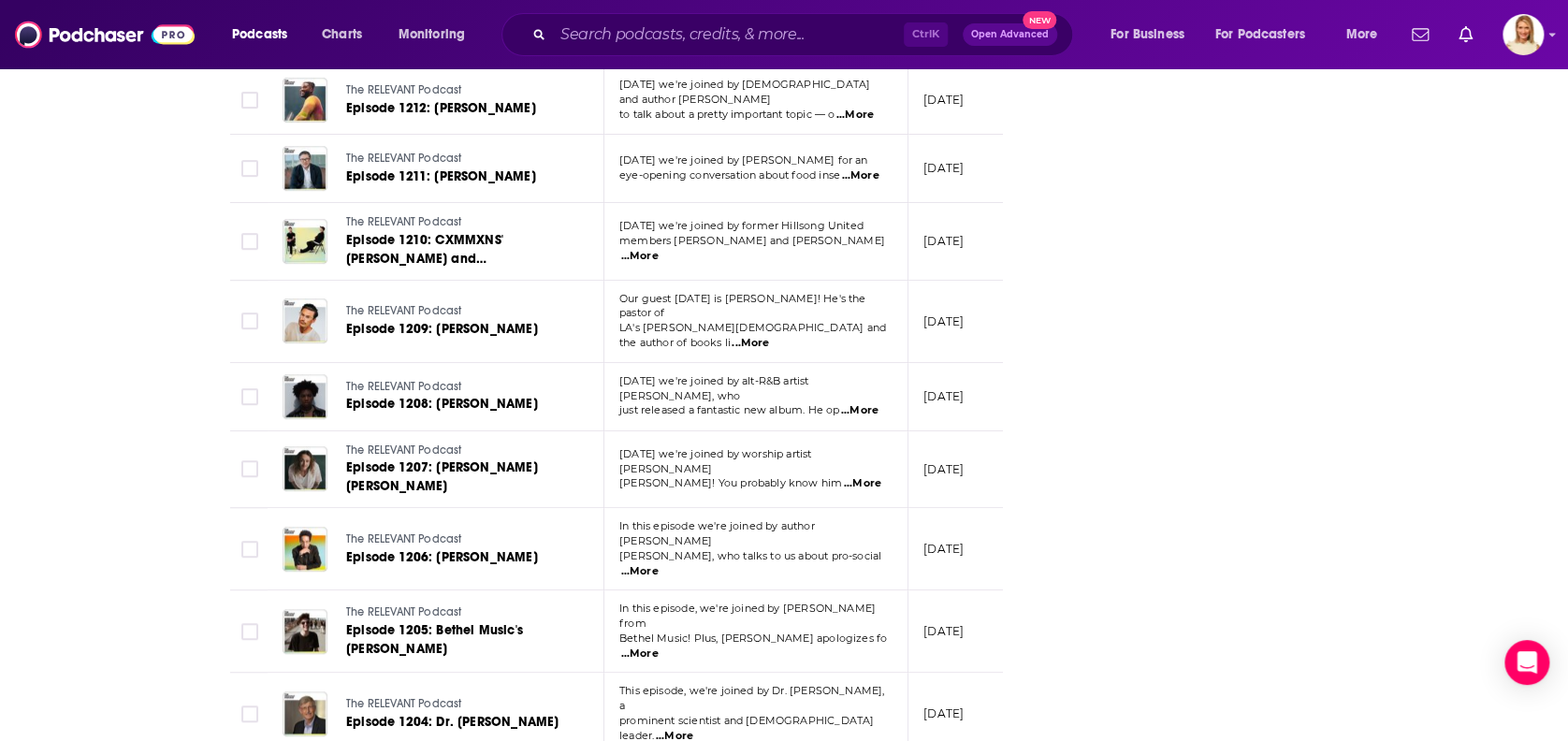
scroll to position [4492, 0]
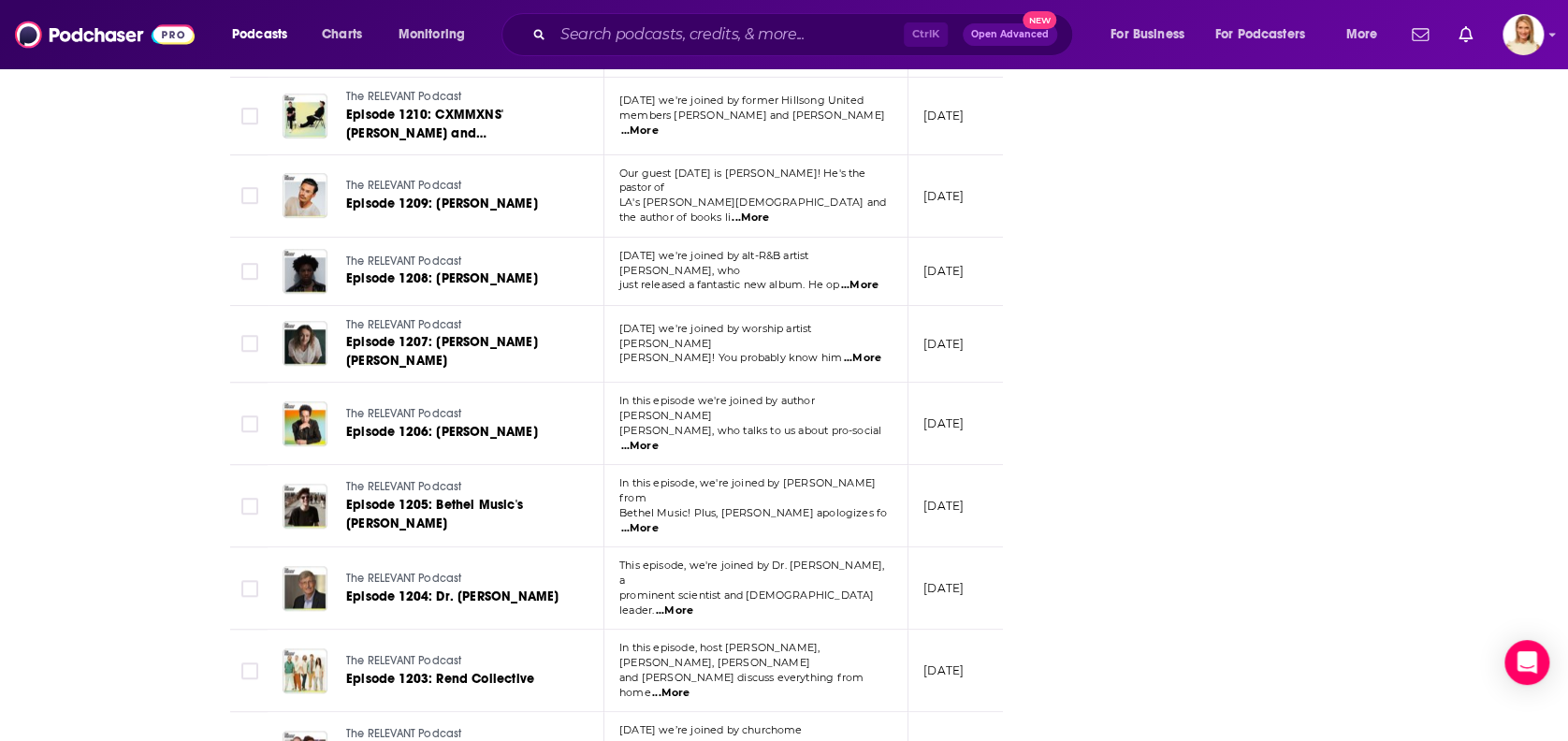
click at [689, 686] on span "...More" at bounding box center [671, 692] width 37 height 15
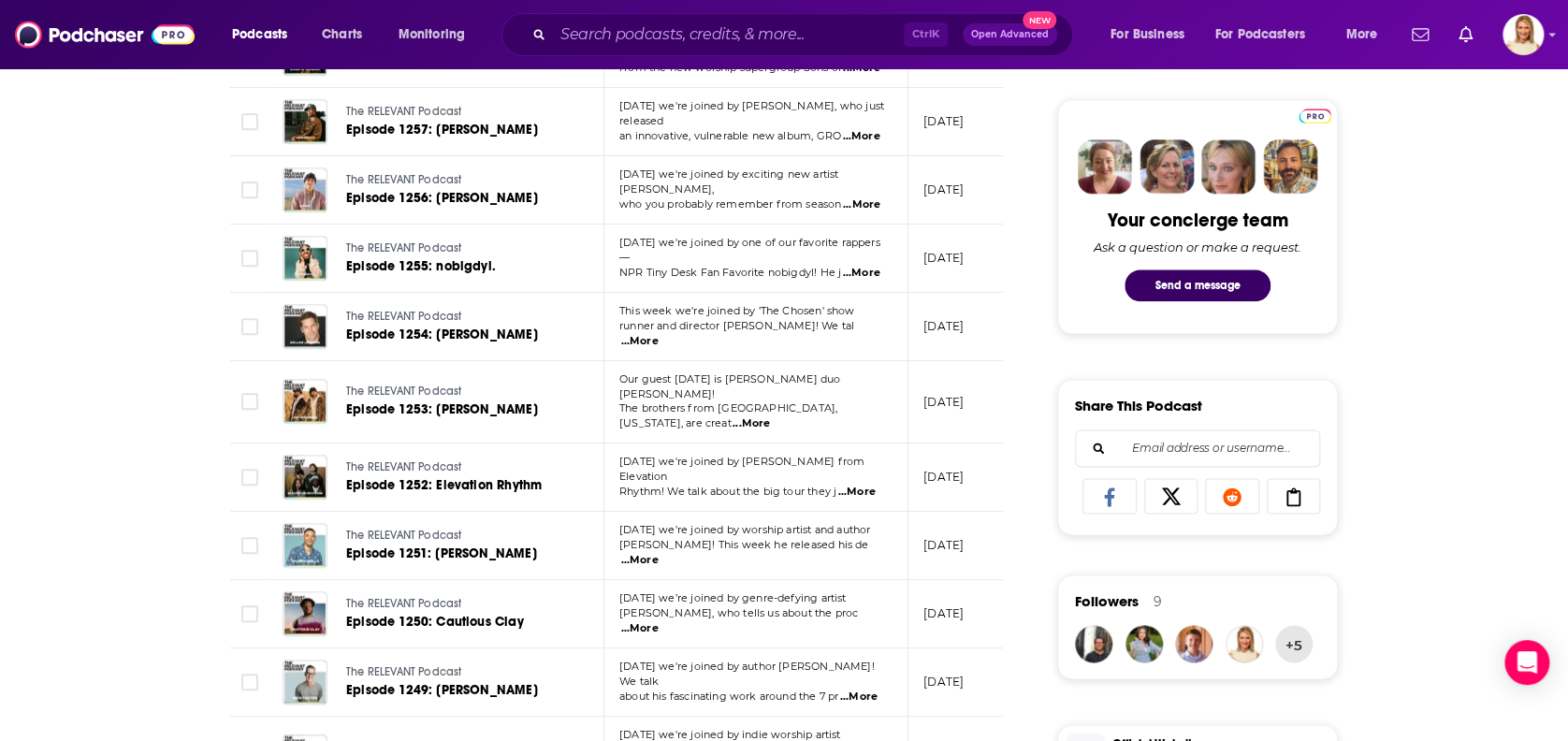
scroll to position [0, 0]
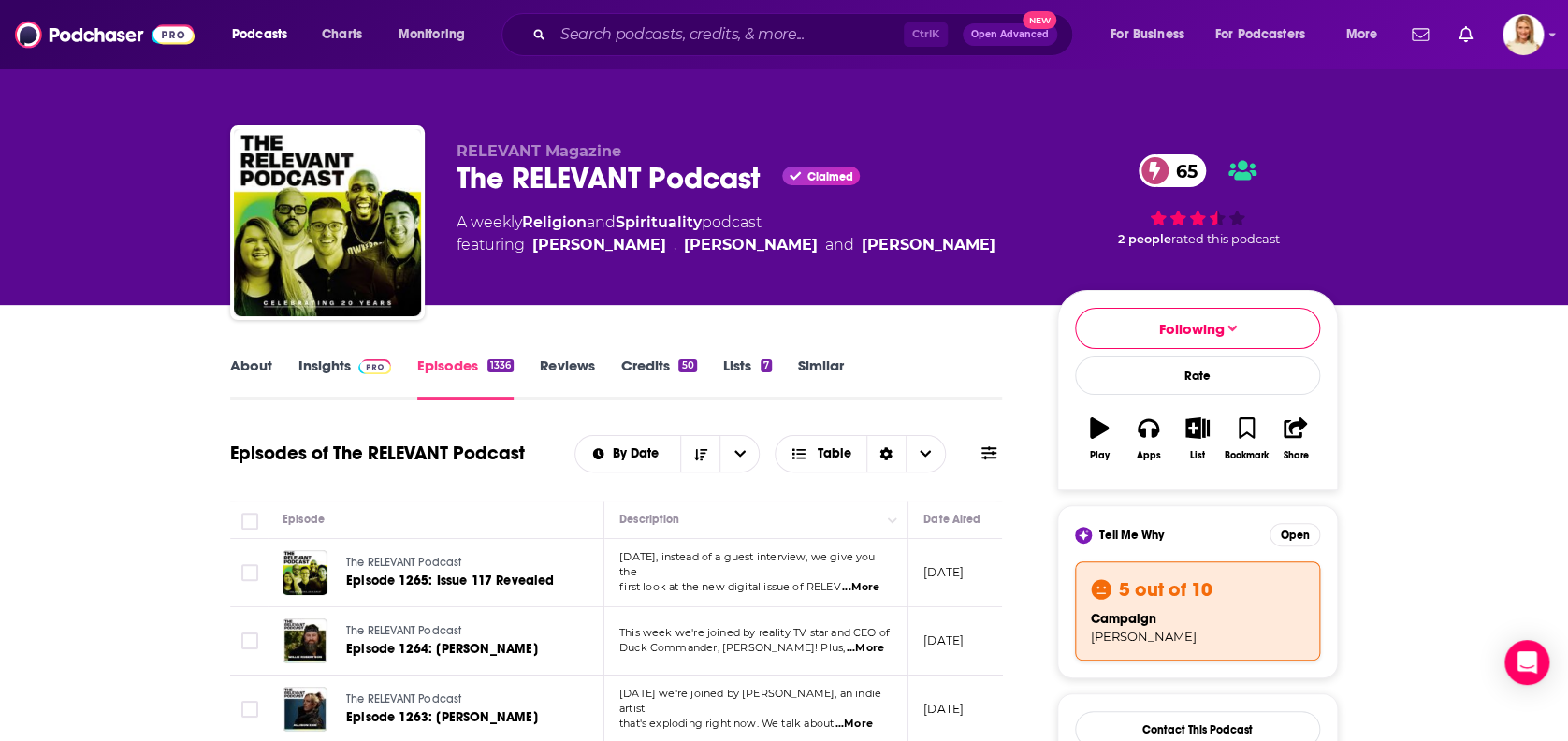
click at [993, 445] on icon at bounding box center [988, 452] width 15 height 15
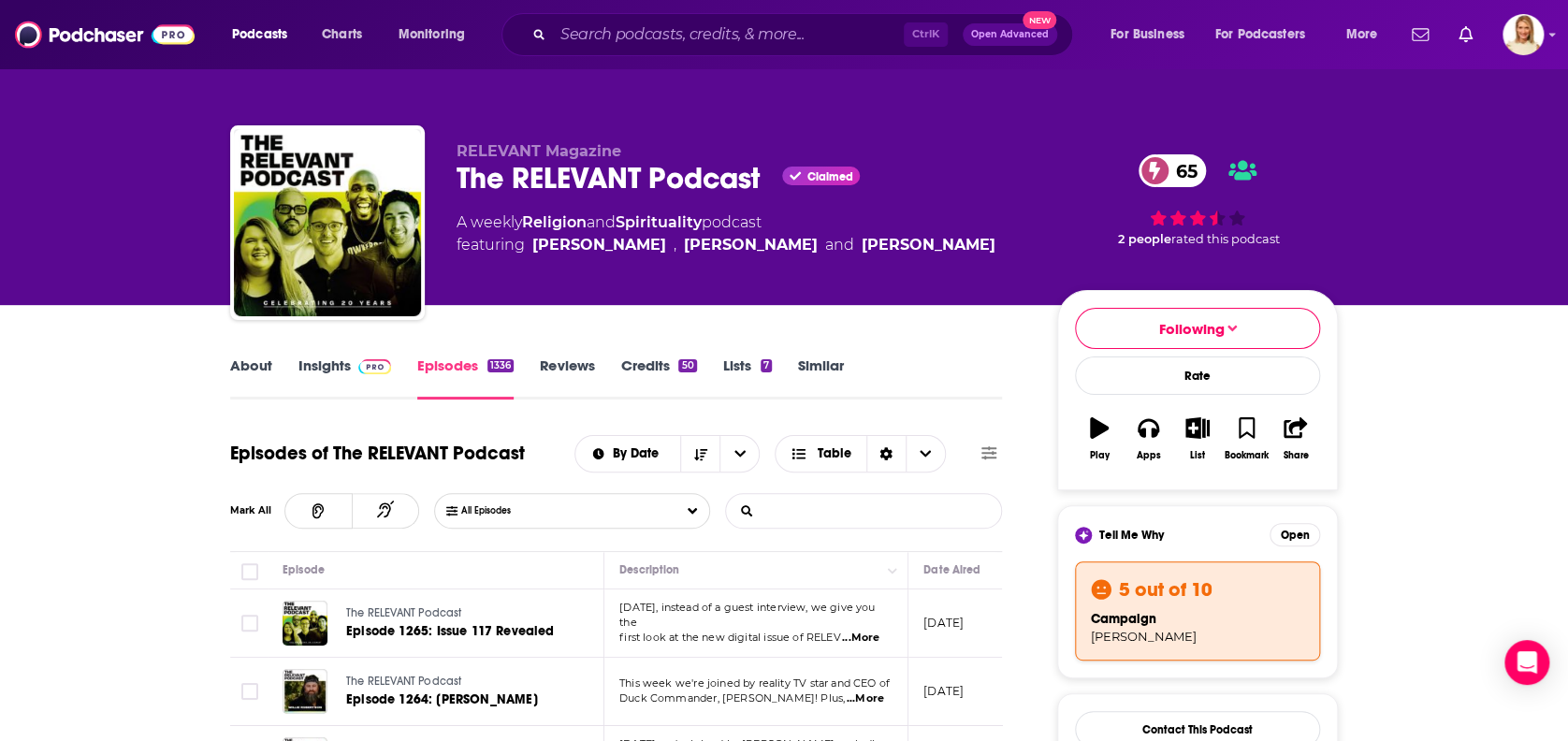
click at [820, 512] on input "List Search Input" at bounding box center [823, 511] width 195 height 34
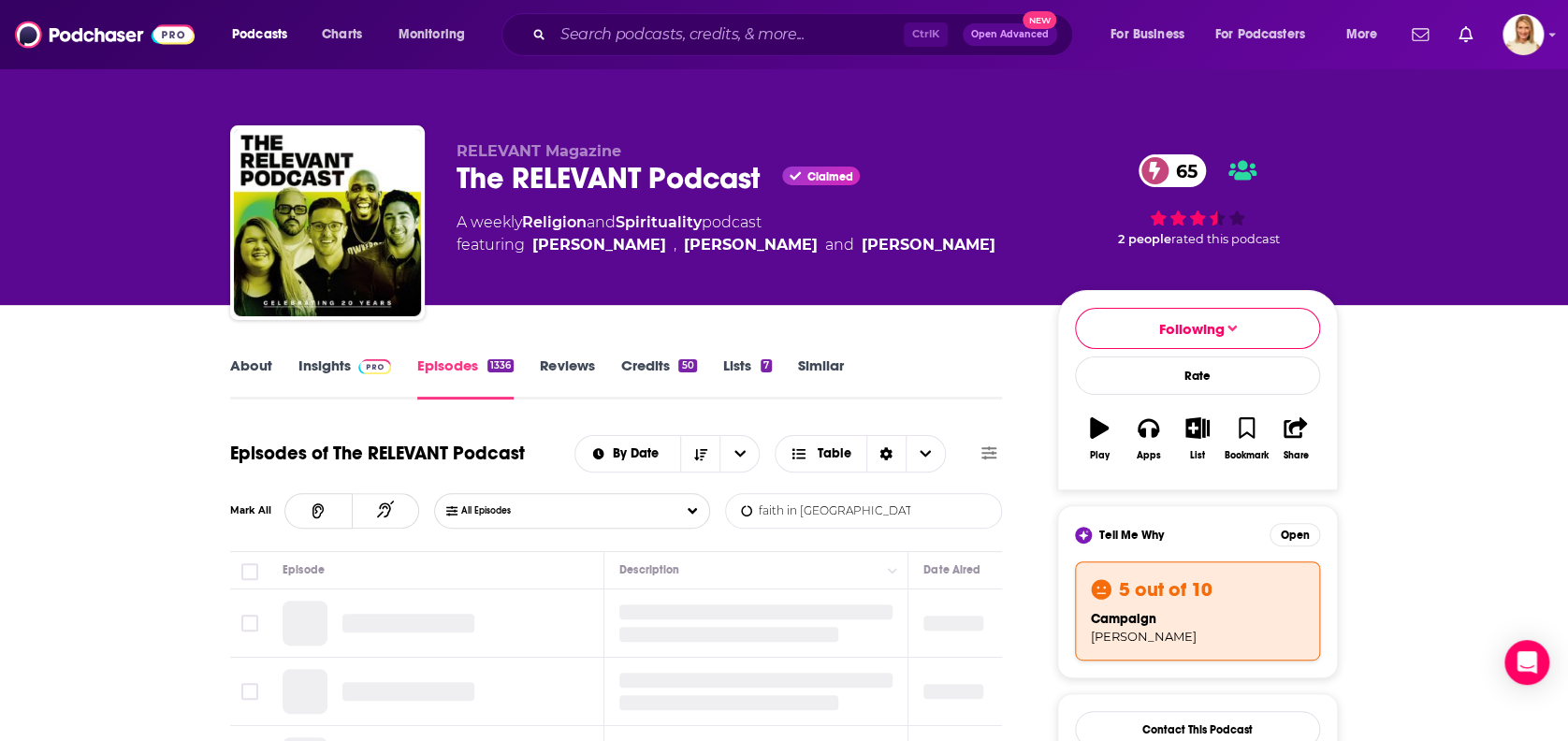
type input "faith in [GEOGRAPHIC_DATA]"
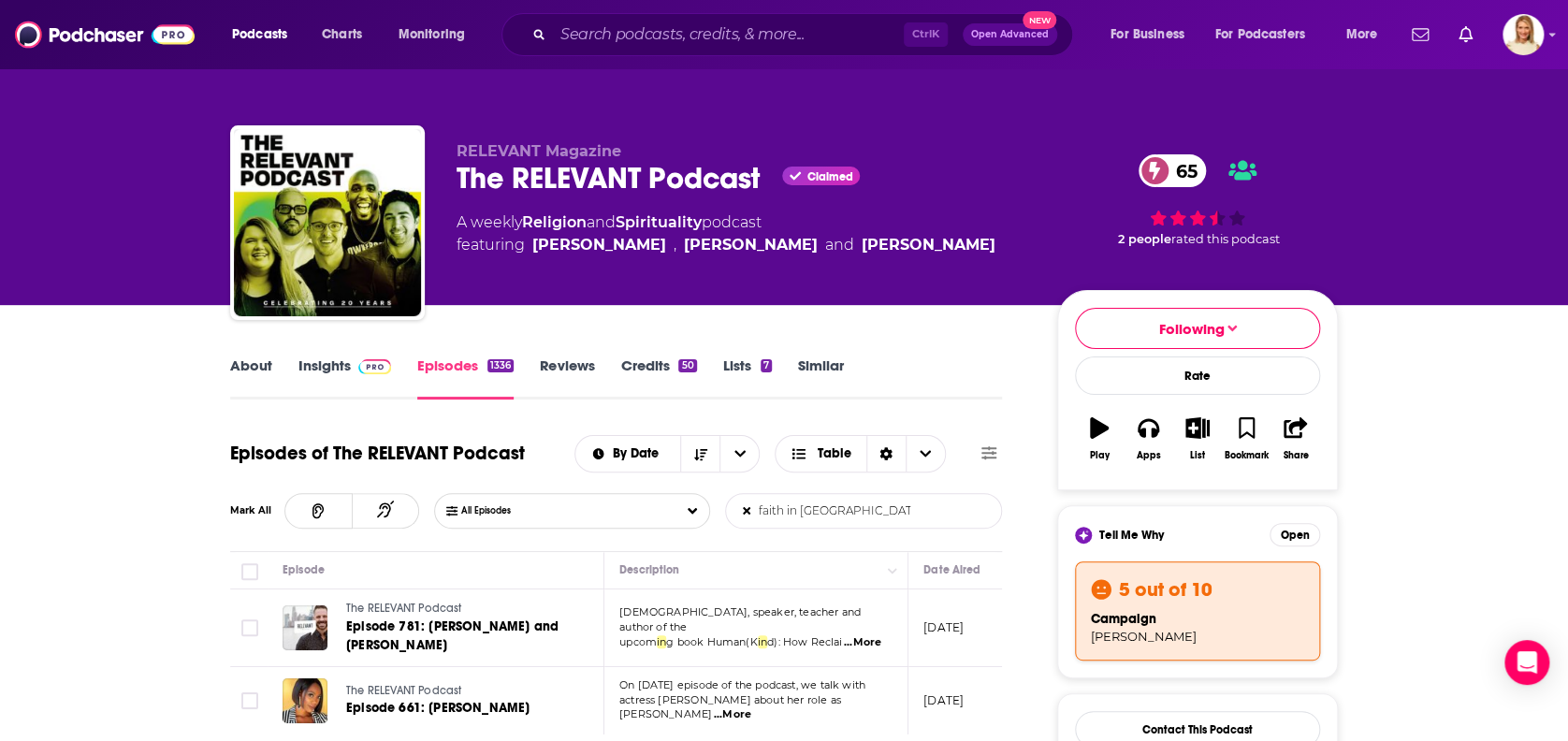
click at [860, 635] on span "...More" at bounding box center [862, 642] width 37 height 15
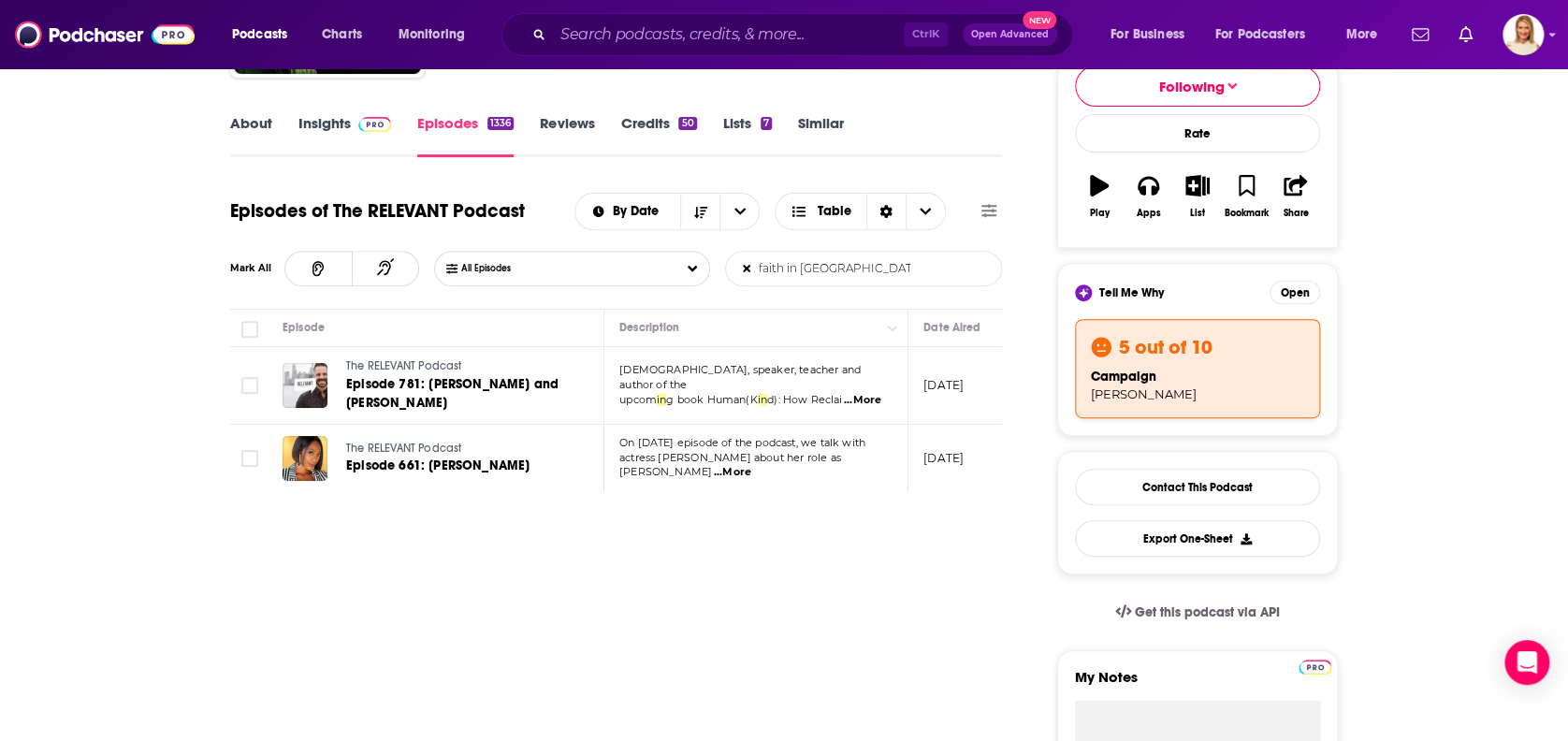
scroll to position [124, 0]
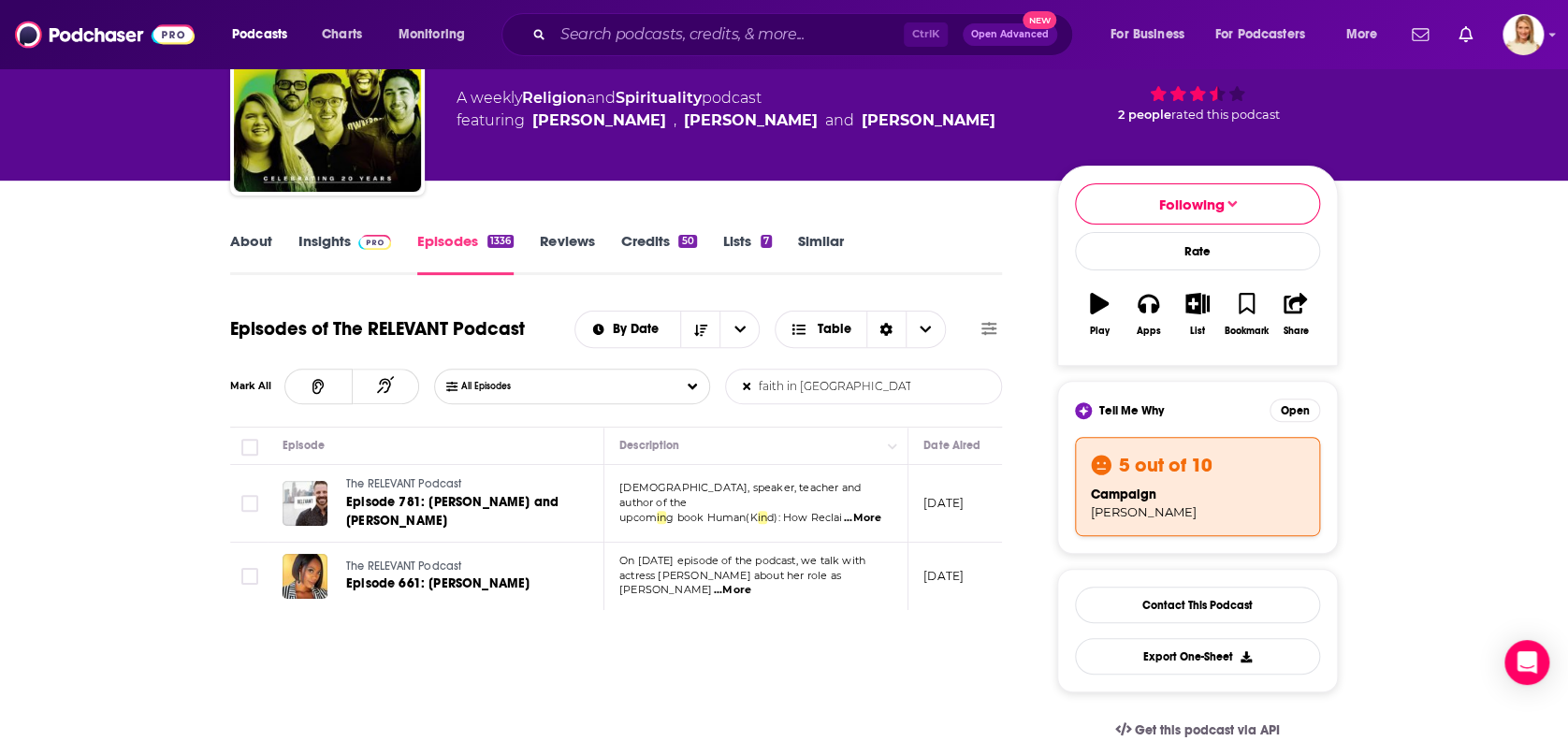
click at [751, 582] on span "...More" at bounding box center [732, 589] width 37 height 15
click at [524, 576] on link "Episode 661: [PERSON_NAME]" at bounding box center [457, 583] width 223 height 18
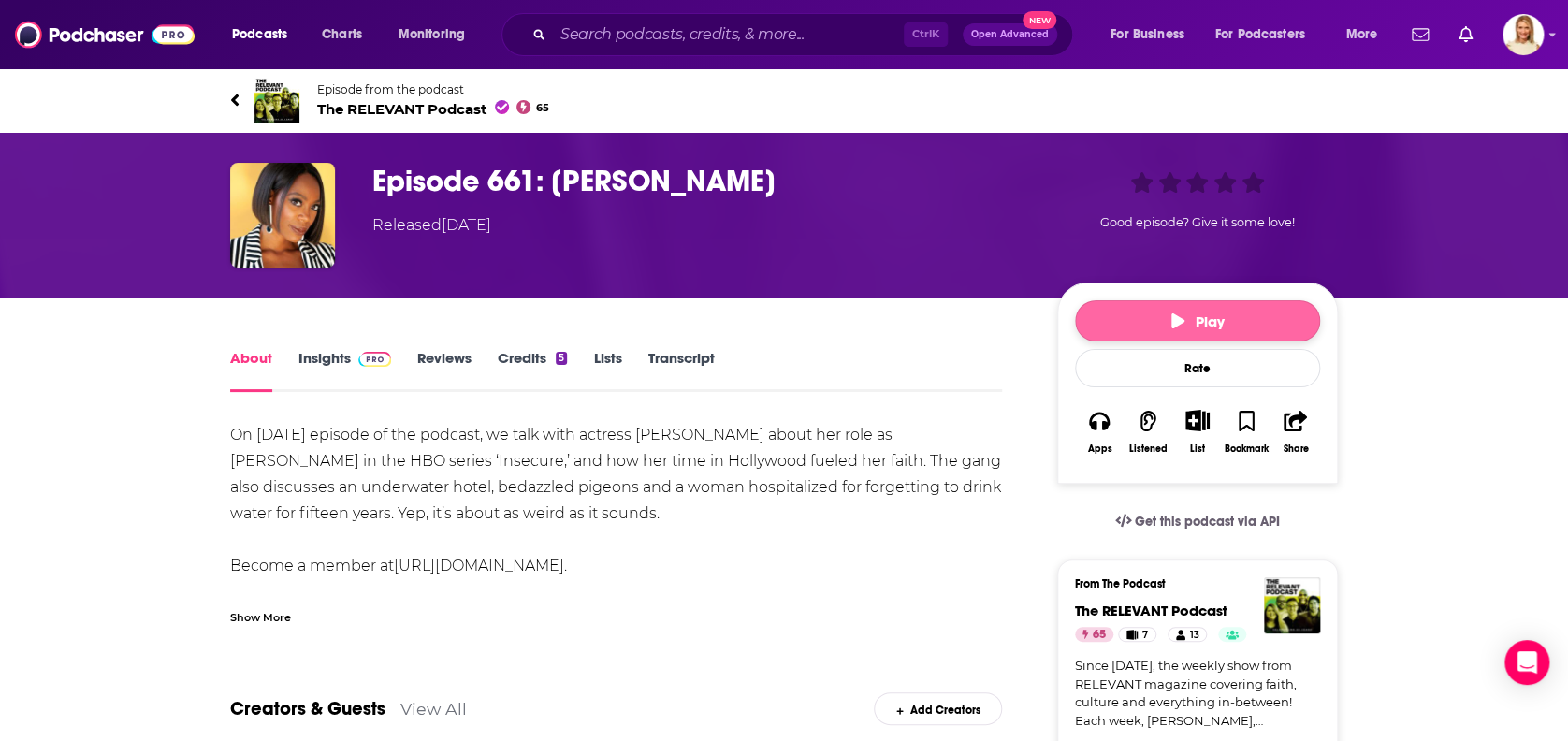
click at [1192, 321] on span "Play" at bounding box center [1198, 321] width 53 height 18
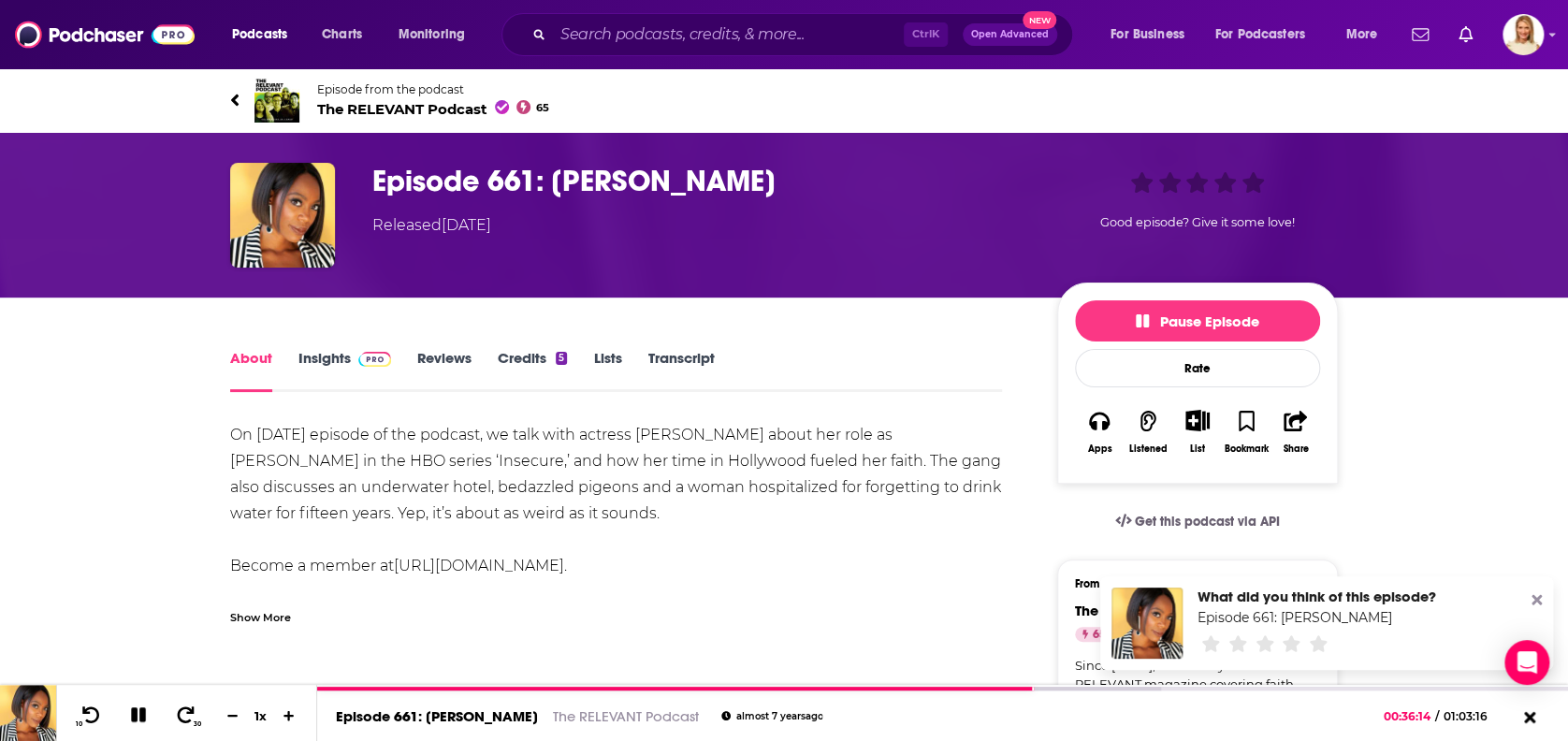
scroll to position [249, 0]
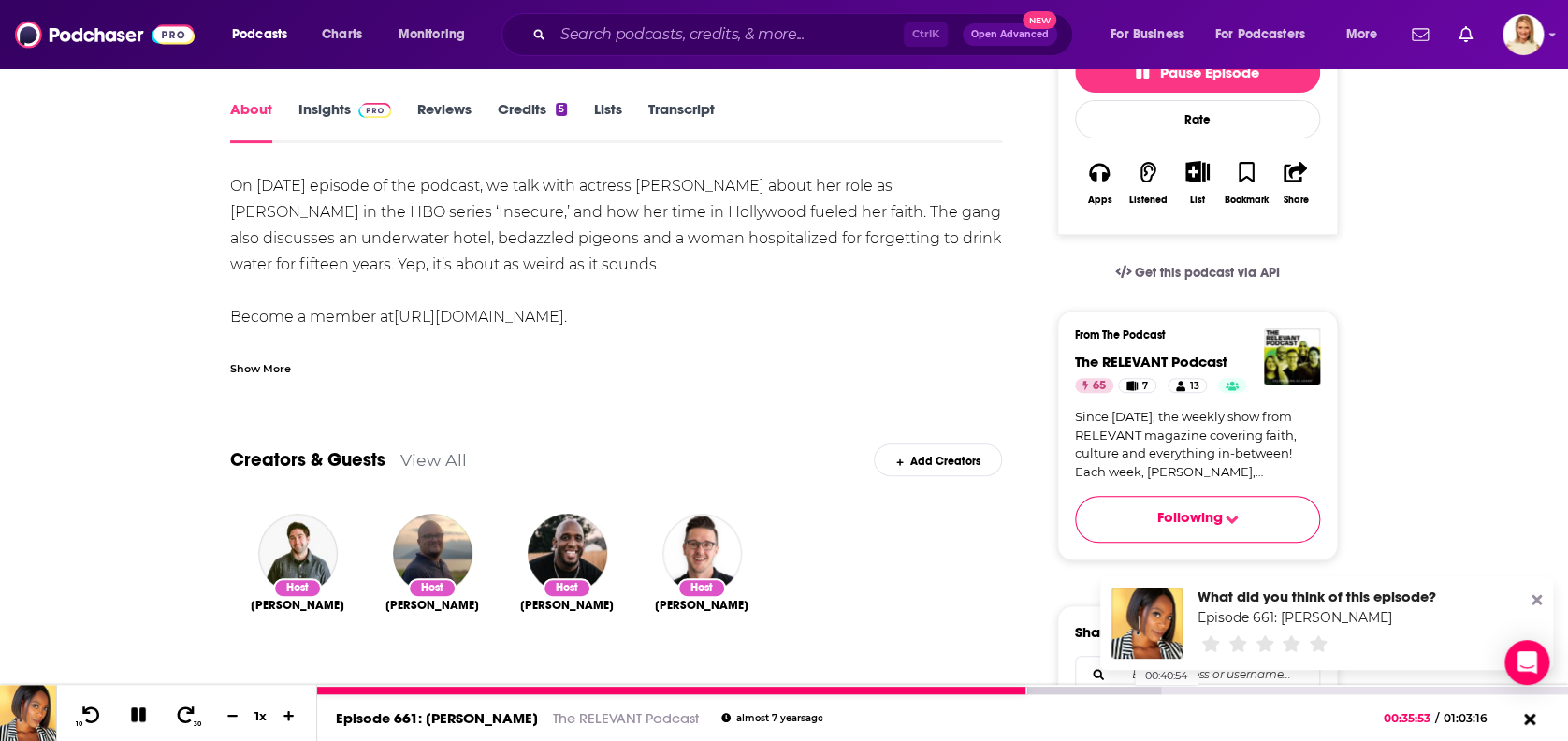
drag, startPoint x: 1026, startPoint y: 688, endPoint x: 1126, endPoint y: 686, distance: 100.0
click at [1126, 687] on div "00:40:54" at bounding box center [942, 690] width 1250 height 8
click at [1064, 687] on div at bounding box center [739, 690] width 844 height 8
click at [1104, 687] on div at bounding box center [739, 690] width 844 height 8
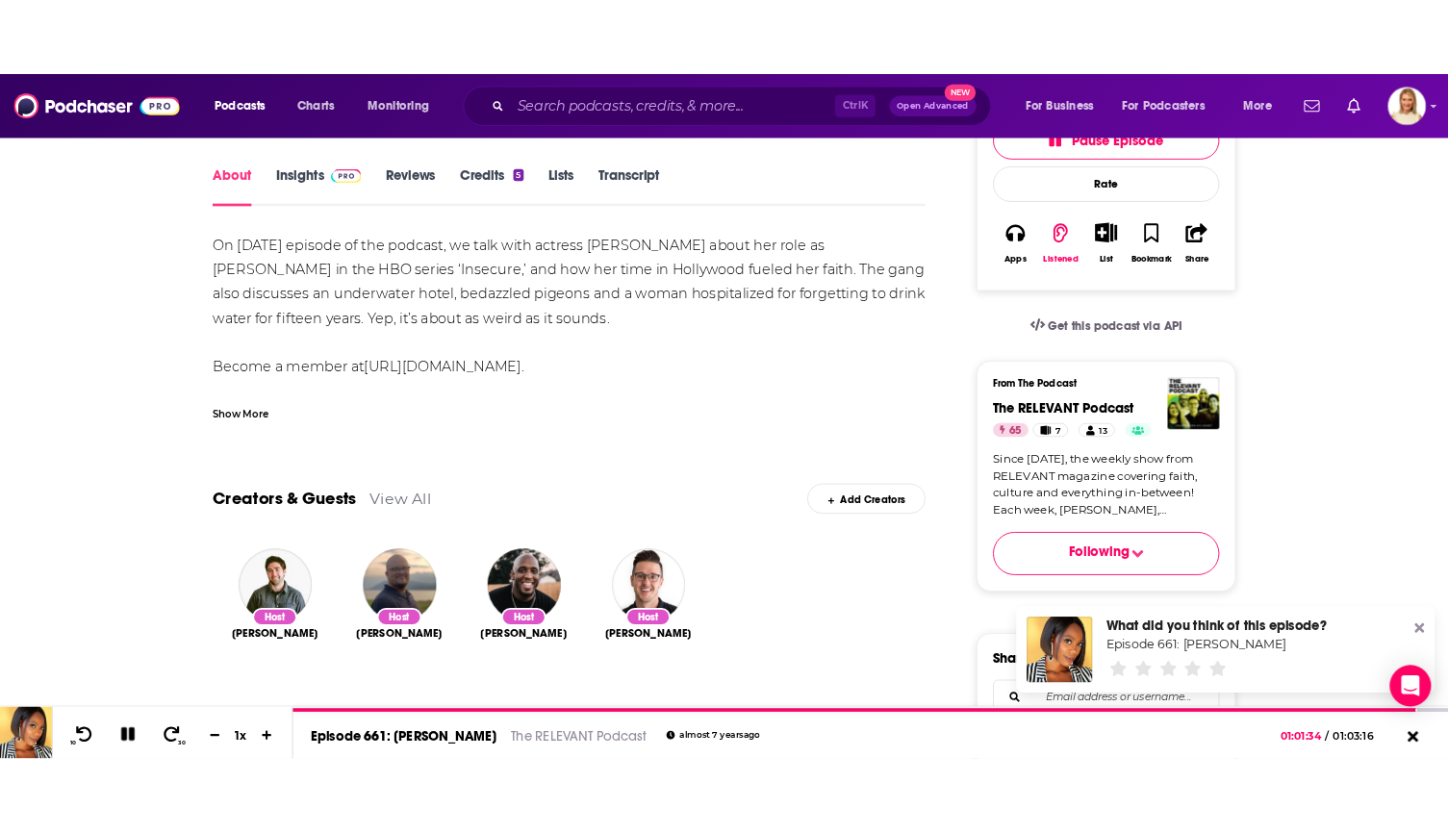
scroll to position [270, 0]
